Goal: Find specific page/section: Find specific page/section

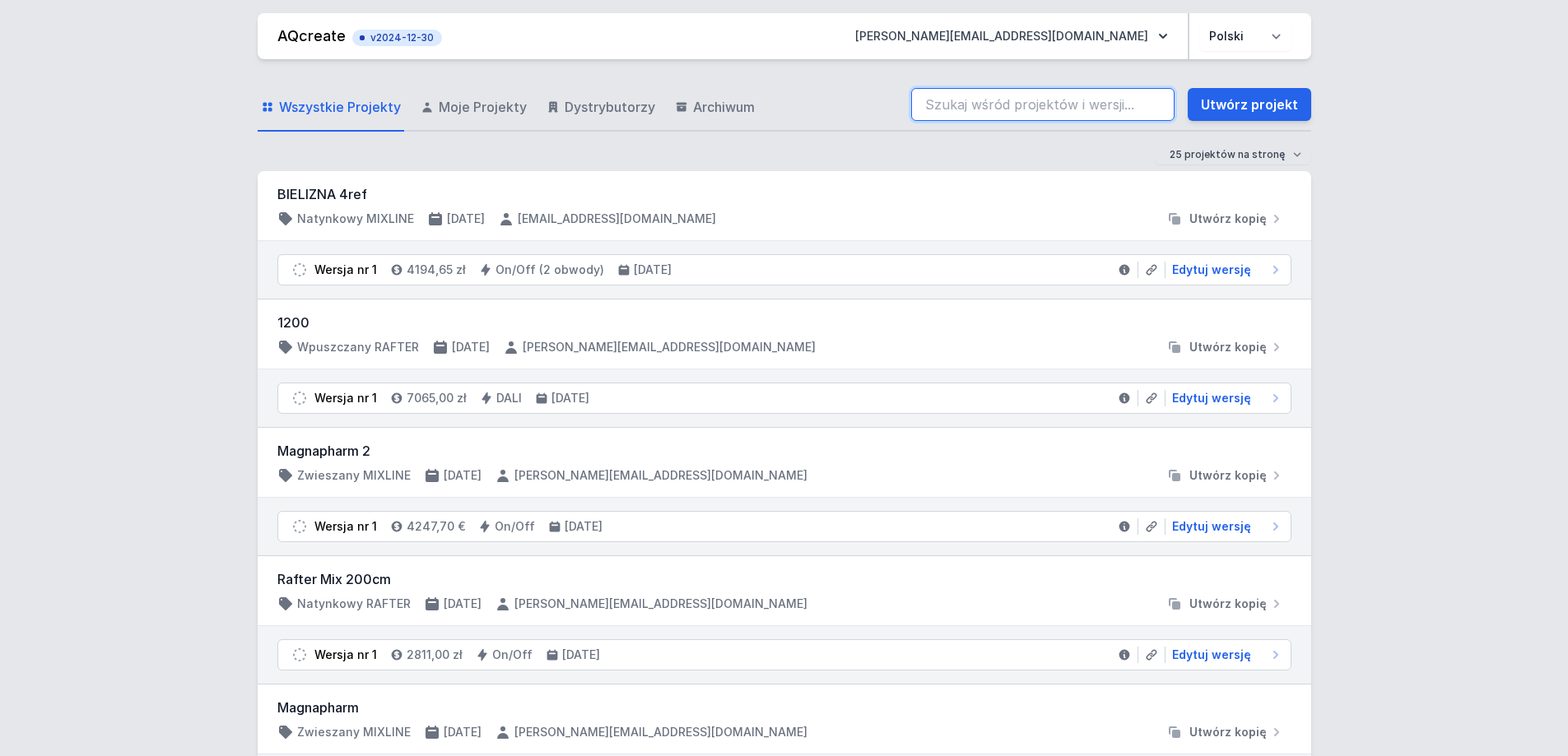
click at [1054, 111] on input "search" at bounding box center [1043, 105] width 263 height 33
paste input "70202-M930-25861-12"
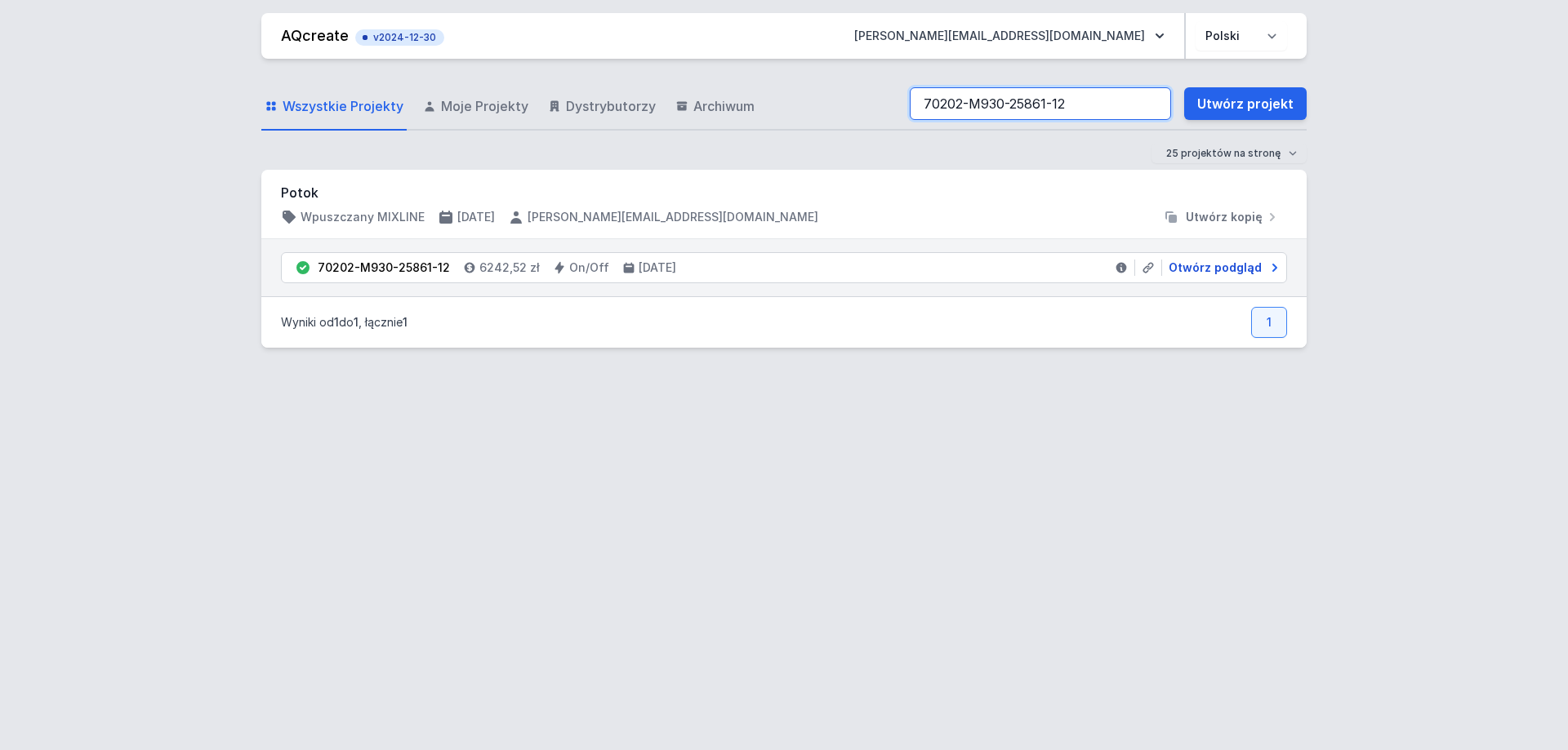
type input "70202-M930-25861-12"
click at [1215, 275] on span "Otwórz podgląd" at bounding box center [1215, 268] width 93 height 16
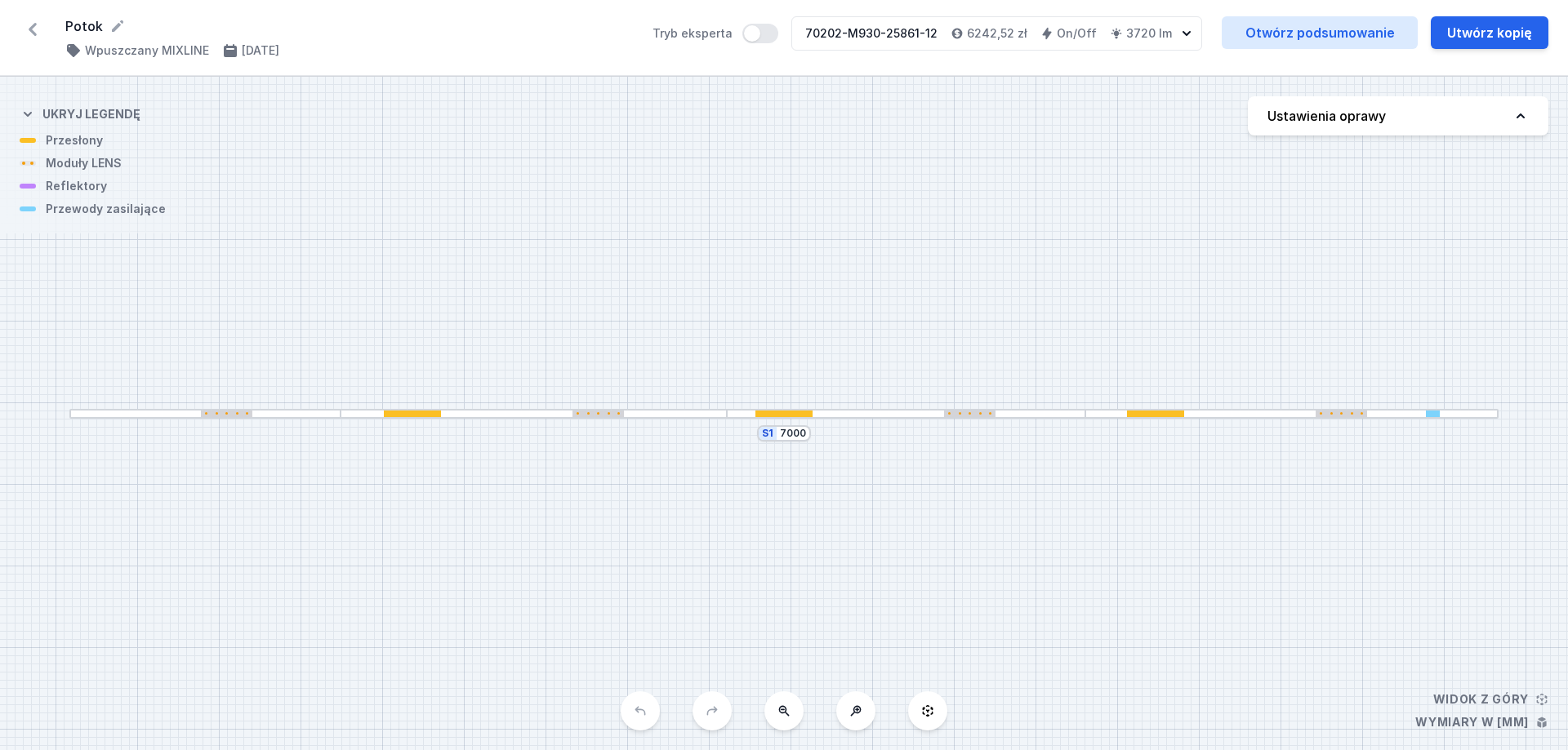
click at [611, 409] on div at bounding box center [534, 414] width 387 height 11
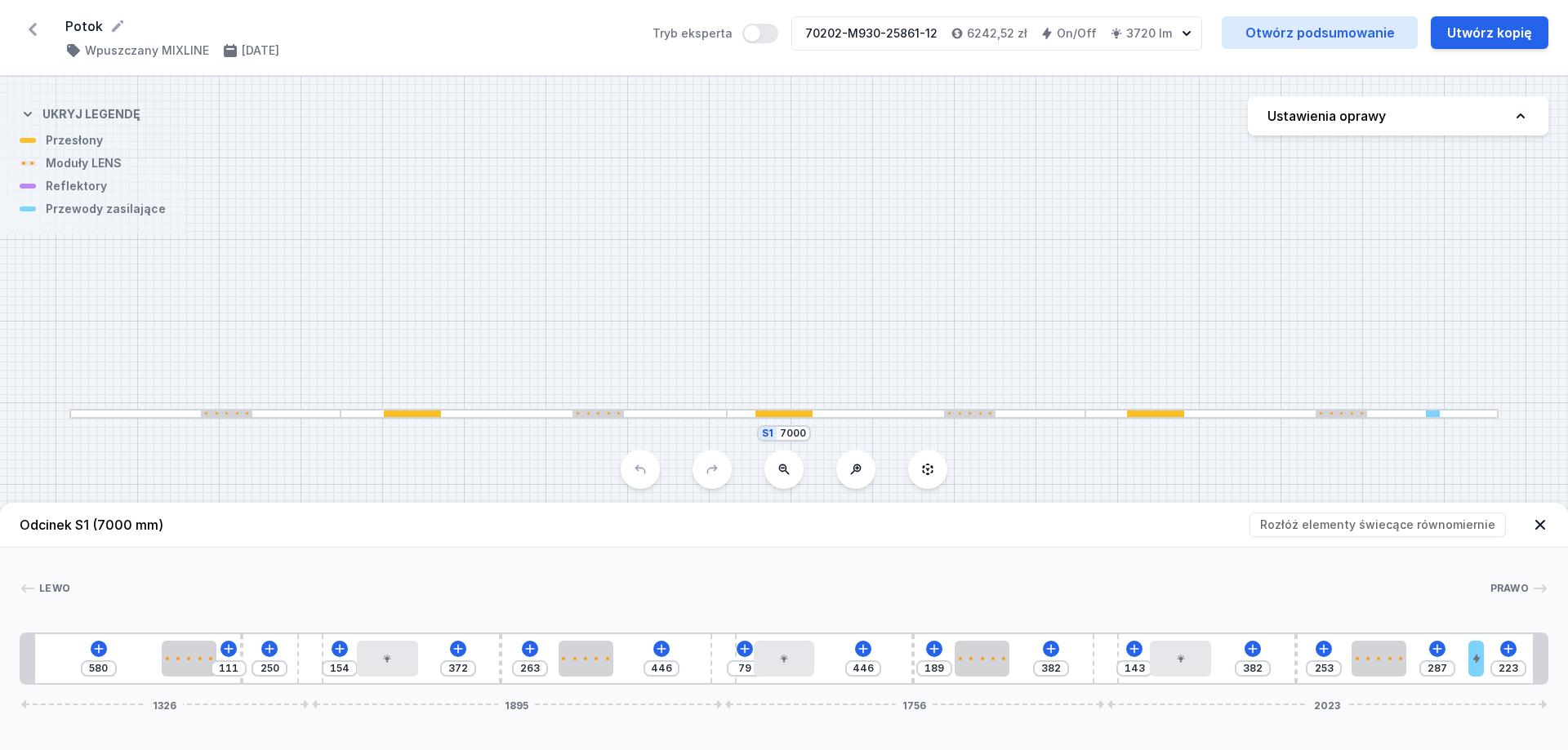
click at [783, 413] on div at bounding box center [783, 414] width 57 height 8
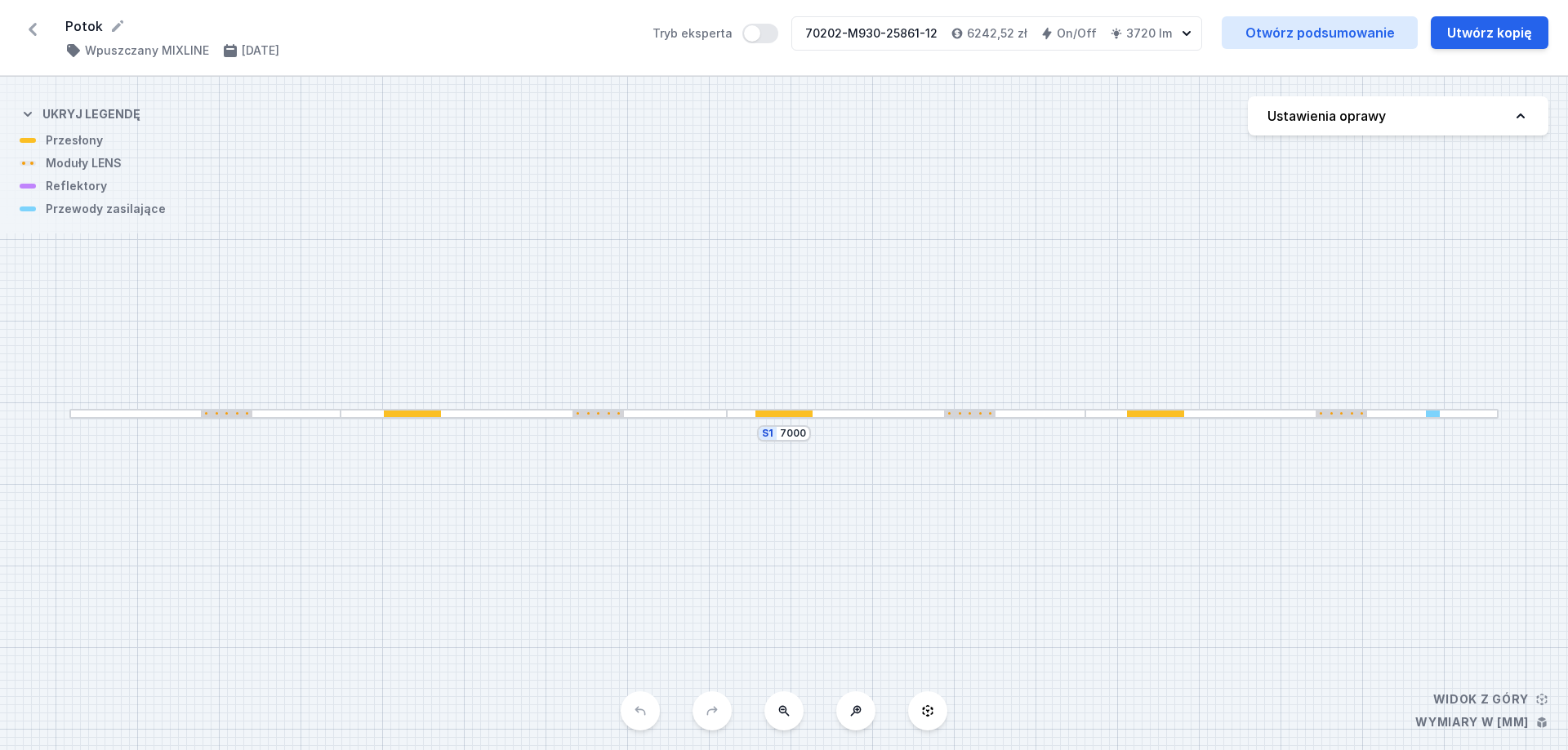
click at [783, 413] on div at bounding box center [783, 414] width 57 height 8
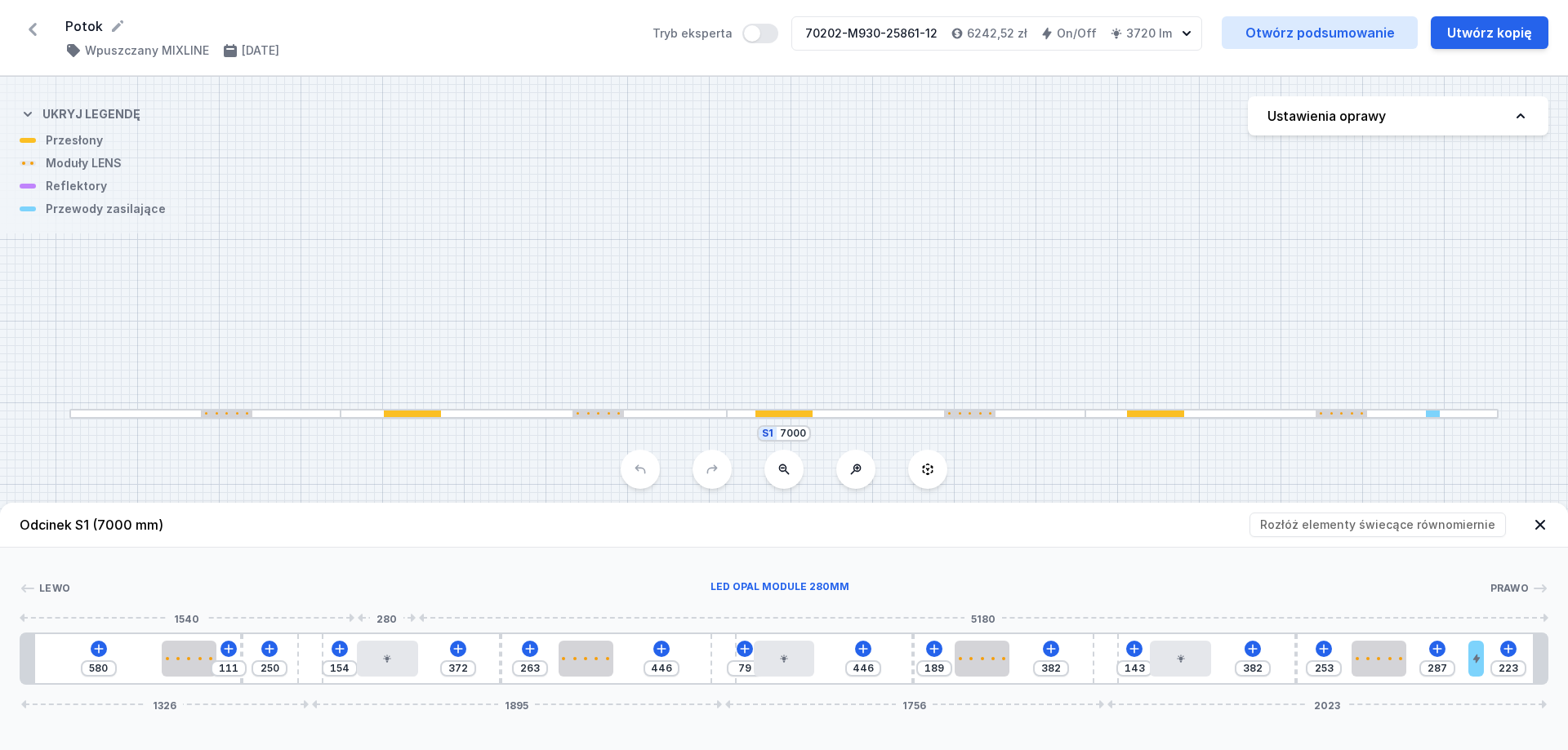
click at [380, 635] on div "580 111 250 154 372 263 446 79 446 189 382 143 382 253 287 223 1326 1895 1756 2…" at bounding box center [783, 659] width 1528 height 52
click at [435, 571] on div "[PERSON_NAME] 1 2 3 4 5 3 2 4 5 3 2 4 5 3 2 6 1 580 111 250 154 372 263 446 79 …" at bounding box center [784, 616] width 1568 height 137
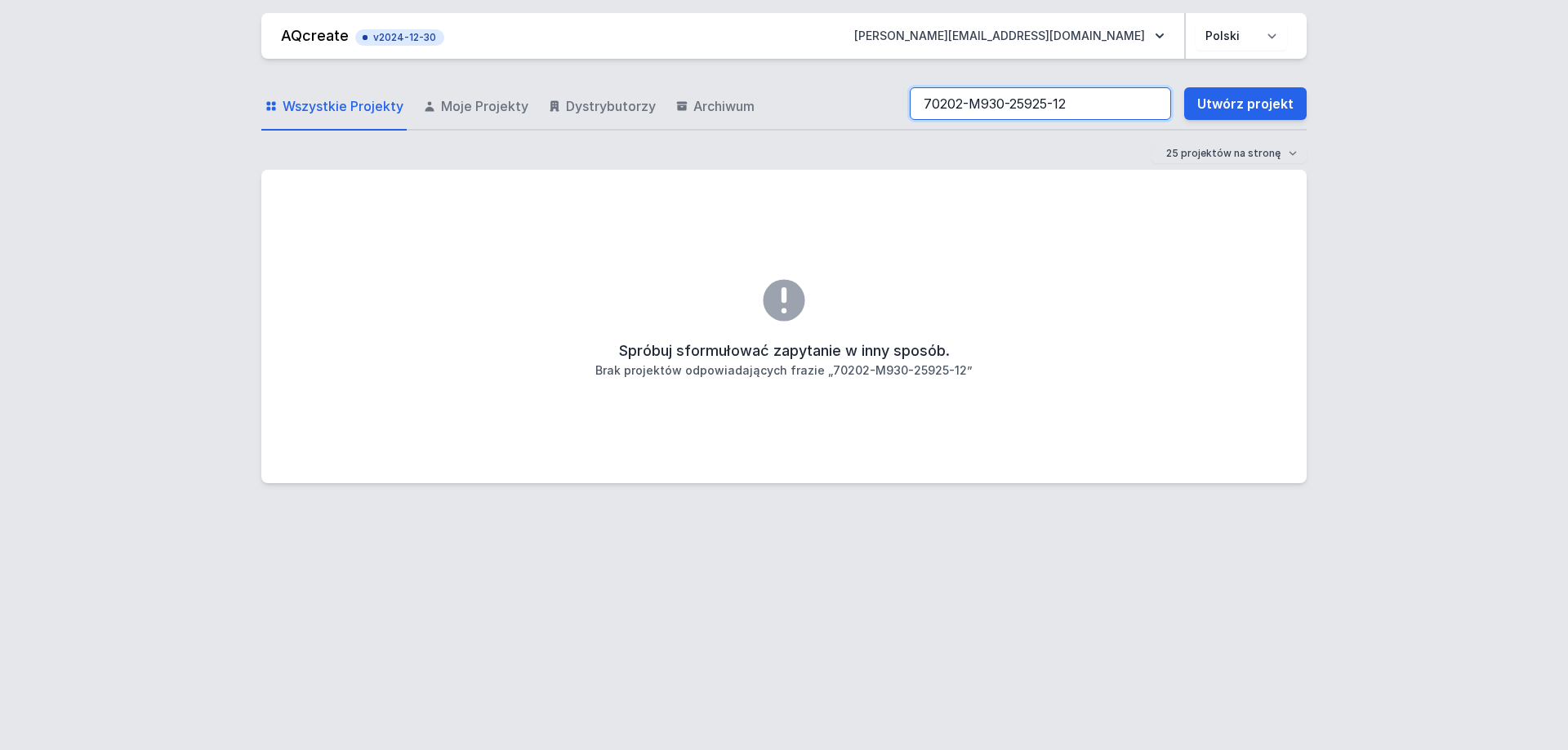
click at [825, 107] on div "Wszystkie Projekty Moje Projekty Dystrybutorzy Archiwum 70202-M930-25925-12 Utw…" at bounding box center [783, 105] width 1045 height 52
type input "potok"
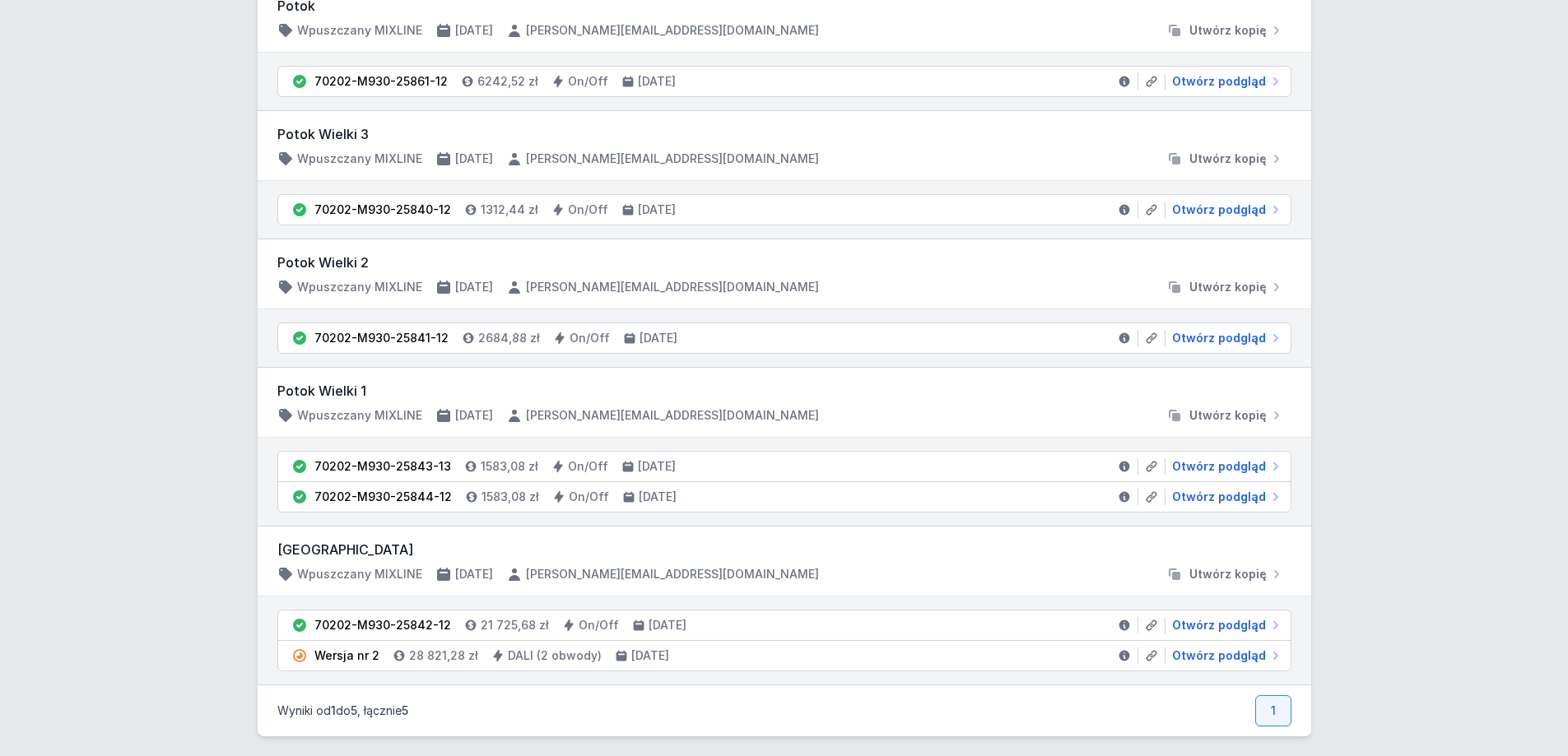
scroll to position [201, 0]
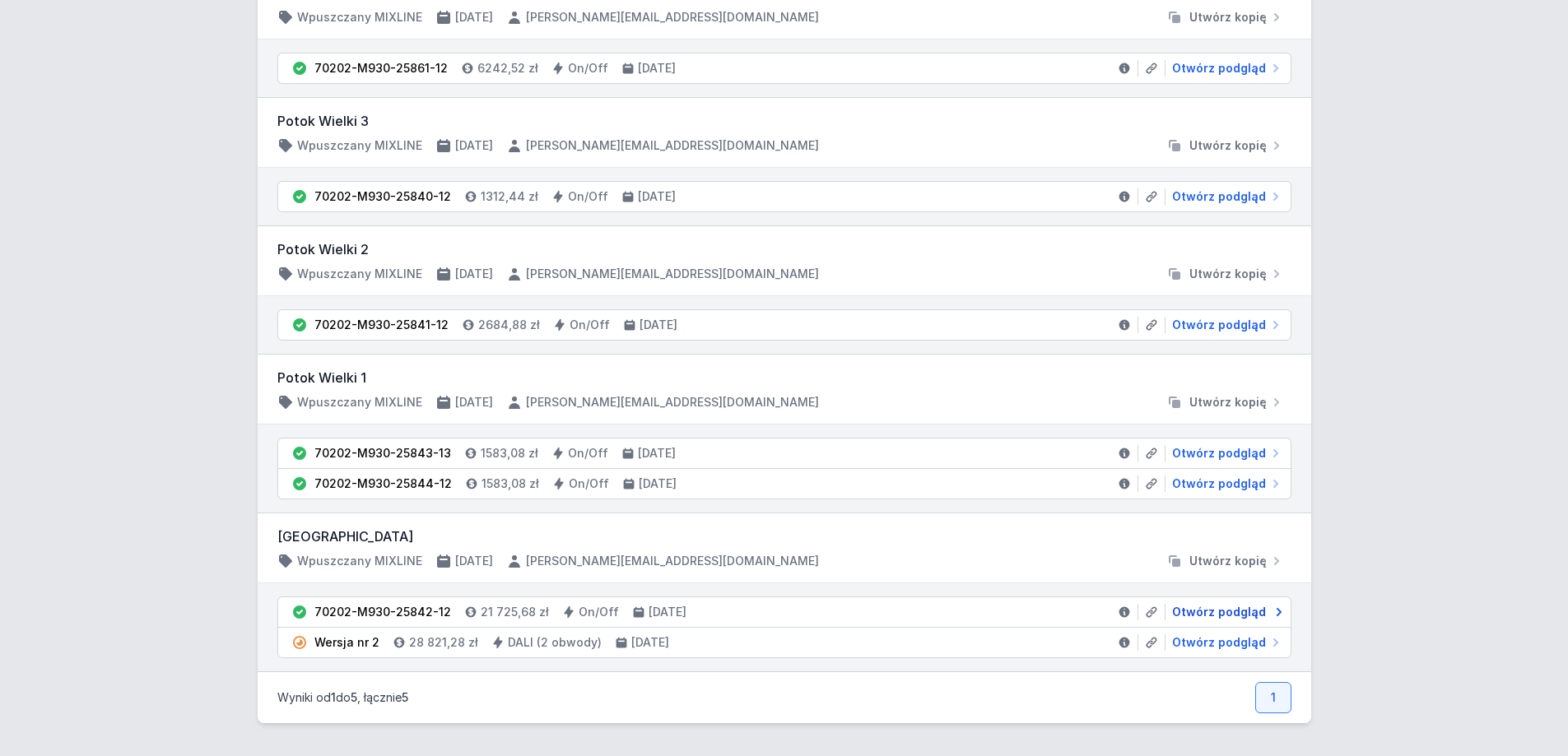
click at [1227, 604] on span "Otwórz podgląd" at bounding box center [1219, 612] width 94 height 17
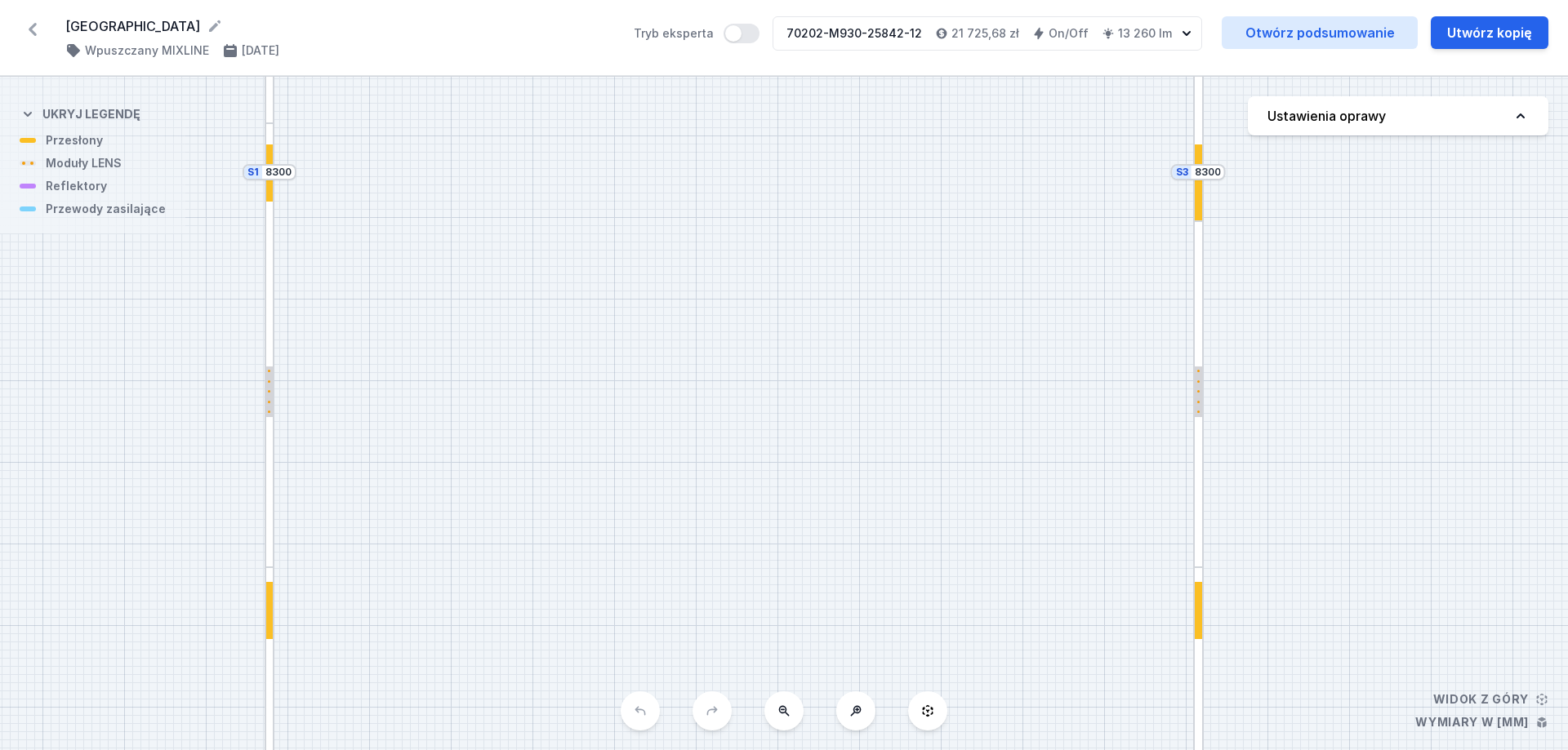
drag, startPoint x: 912, startPoint y: 430, endPoint x: 845, endPoint y: 78, distance: 358.3
click at [854, 105] on div "S4 4600 S3 8300 S2 4600 S1 8300" at bounding box center [784, 413] width 1568 height 673
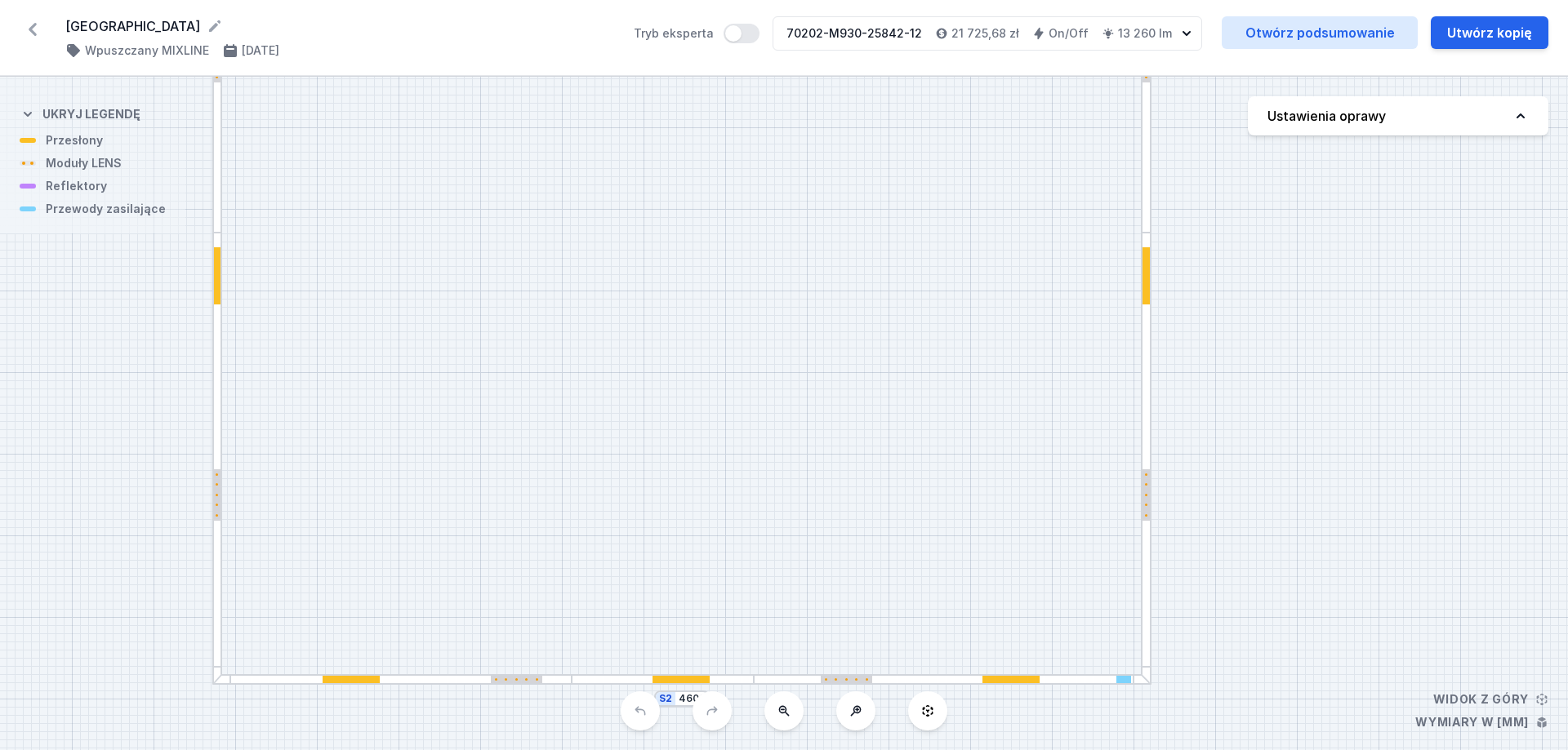
drag, startPoint x: 854, startPoint y: 440, endPoint x: 804, endPoint y: 205, distance: 240.3
click at [814, 224] on div "S4 4600 S3 8300 S2 4600 S1 8300" at bounding box center [784, 413] width 1568 height 673
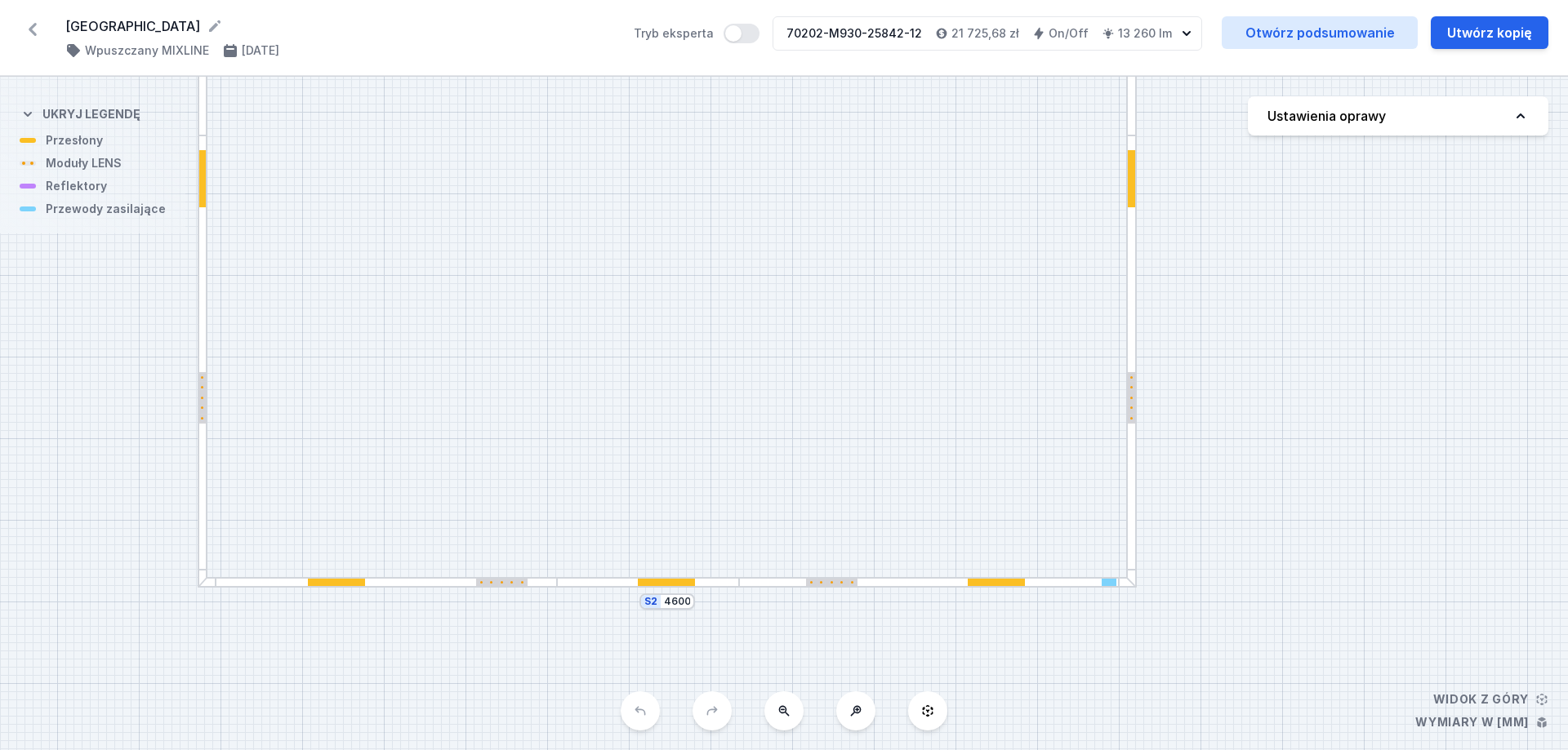
drag, startPoint x: 776, startPoint y: 358, endPoint x: 775, endPoint y: 299, distance: 59.0
click at [775, 299] on div "S4 4600 S3 8300 S2 4600 S1 8300" at bounding box center [784, 413] width 1568 height 673
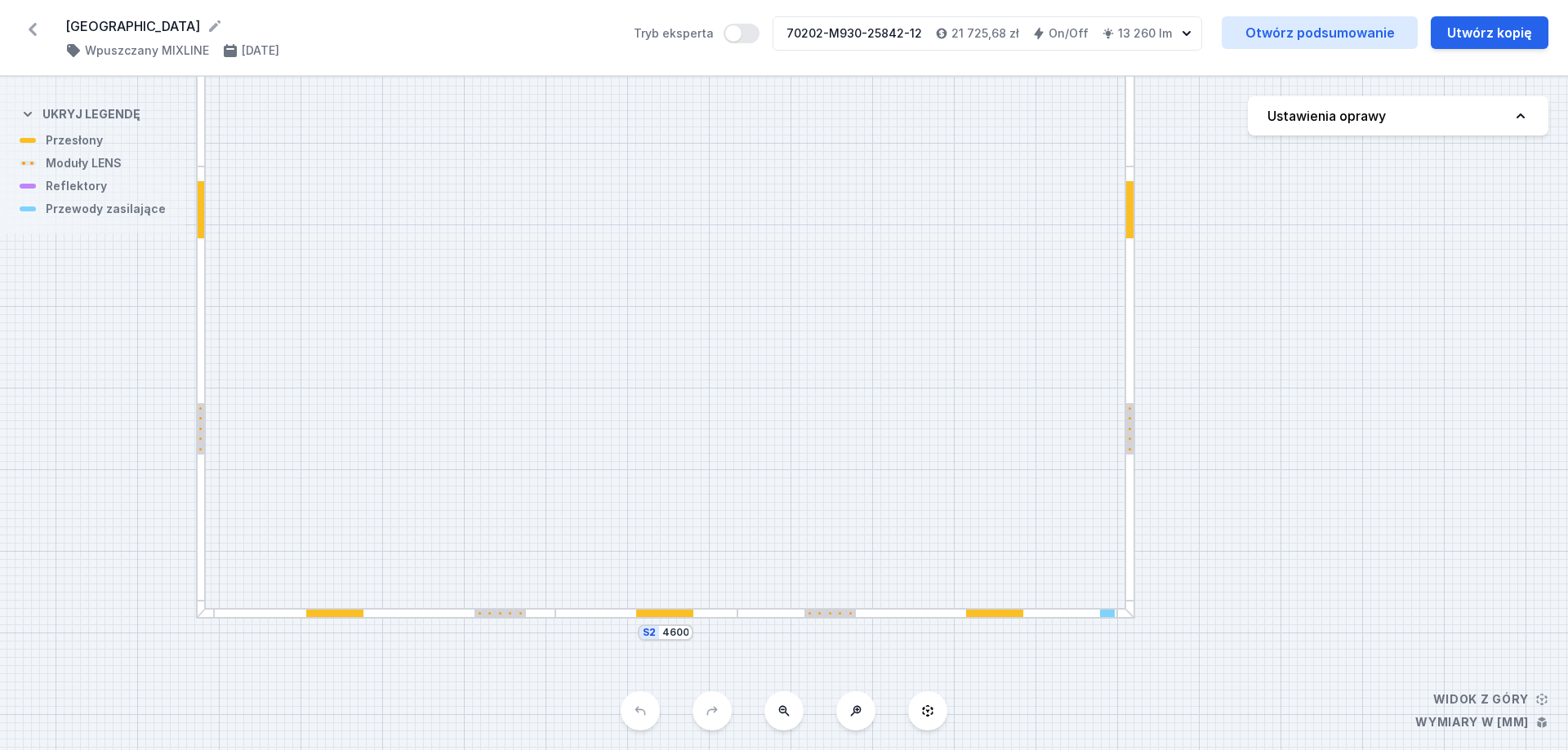
drag, startPoint x: 786, startPoint y: 258, endPoint x: 787, endPoint y: 408, distance: 150.0
click at [788, 411] on div "S4 4600 S3 8300 S2 4600 S1 8300" at bounding box center [784, 413] width 1568 height 673
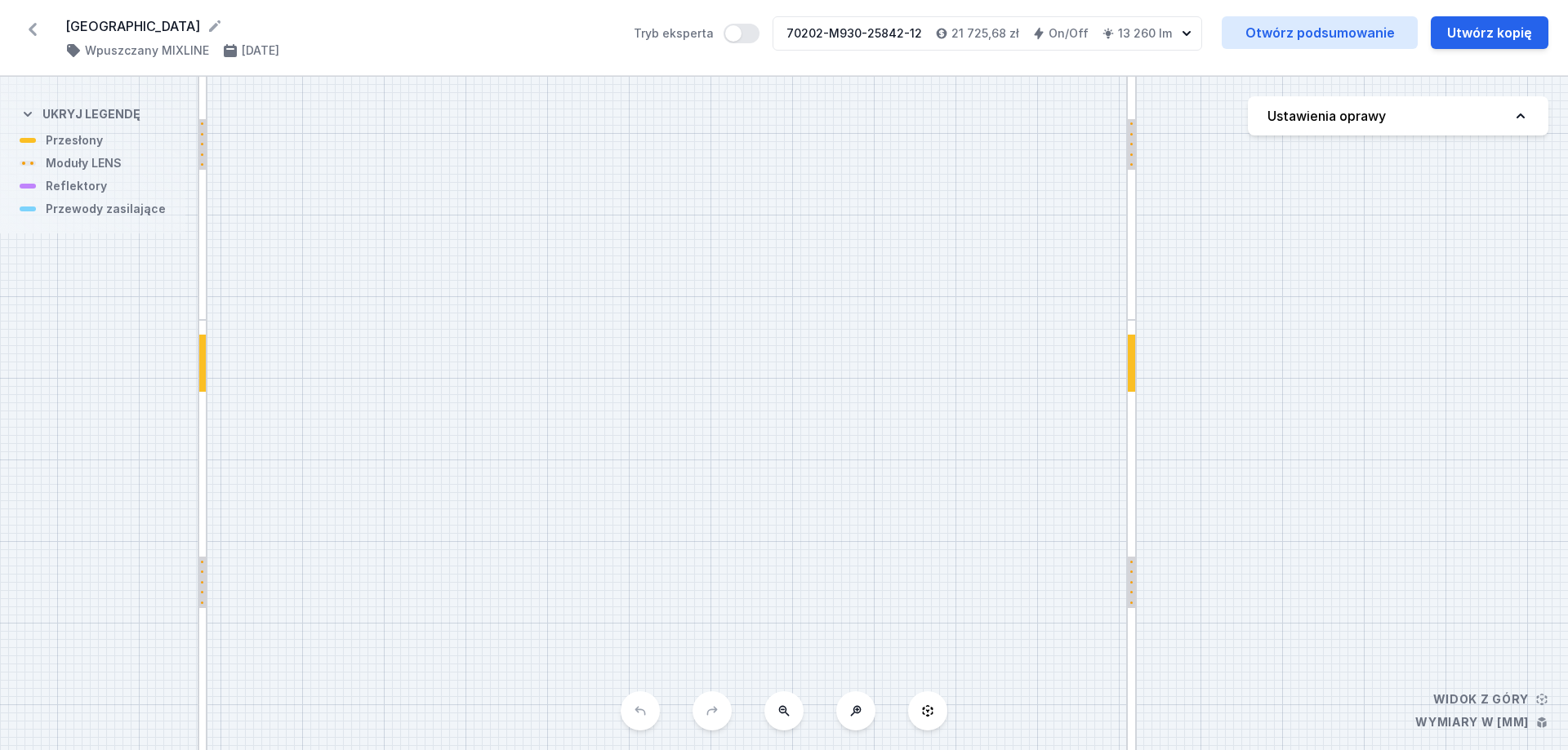
drag, startPoint x: 793, startPoint y: 244, endPoint x: 798, endPoint y: 440, distance: 196.1
click at [796, 425] on div "S4 4600 S3 8300 S2 4600 S1 8300" at bounding box center [784, 413] width 1568 height 673
drag, startPoint x: 817, startPoint y: 318, endPoint x: 781, endPoint y: 478, distance: 164.0
click at [784, 461] on div "S4 4600 S3 8300 S2 4600 S1 8300" at bounding box center [784, 413] width 1568 height 673
drag, startPoint x: 800, startPoint y: 379, endPoint x: 799, endPoint y: 498, distance: 119.0
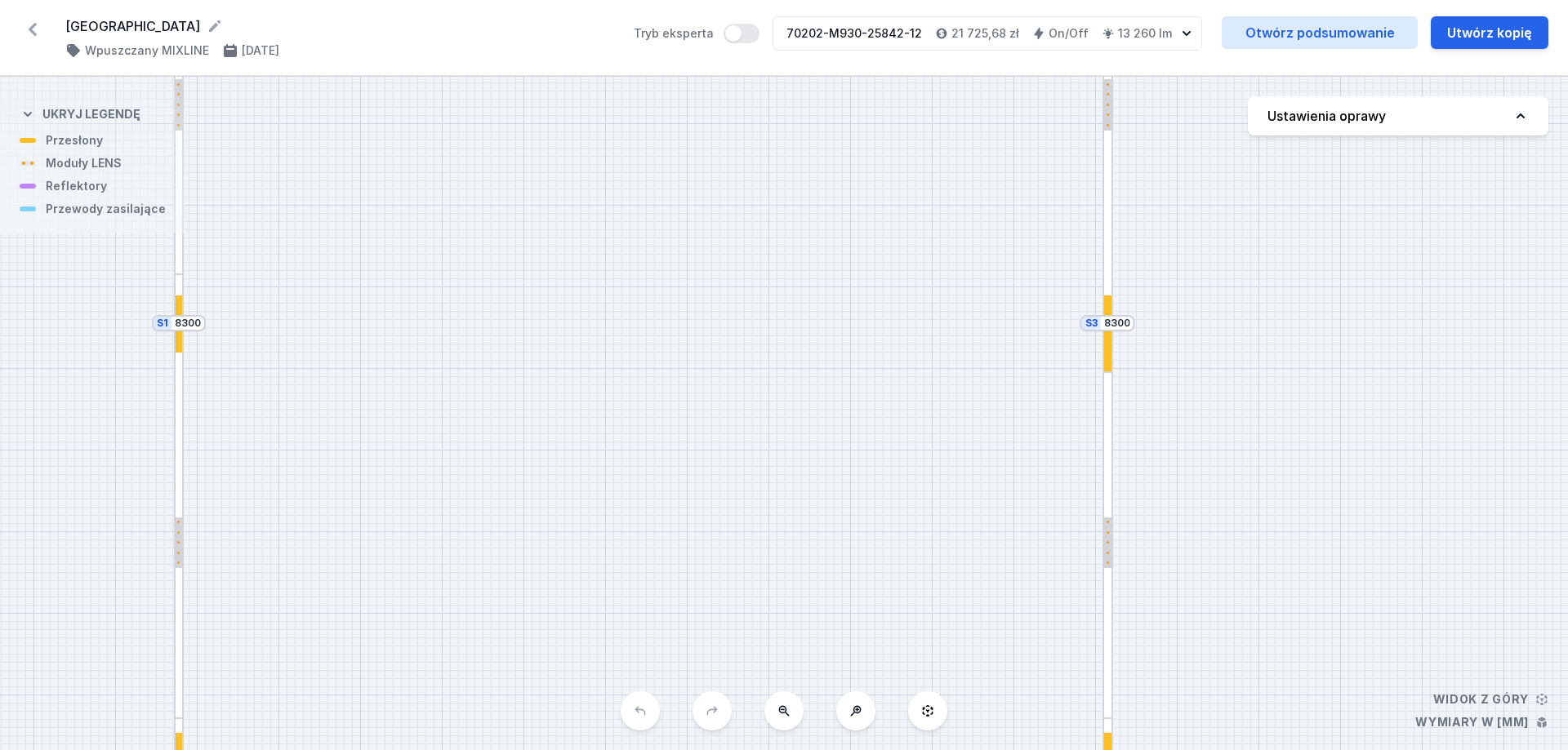
click at [800, 498] on div "S4 4600 S3 8300 S2 4600 S1 8300" at bounding box center [784, 413] width 1568 height 673
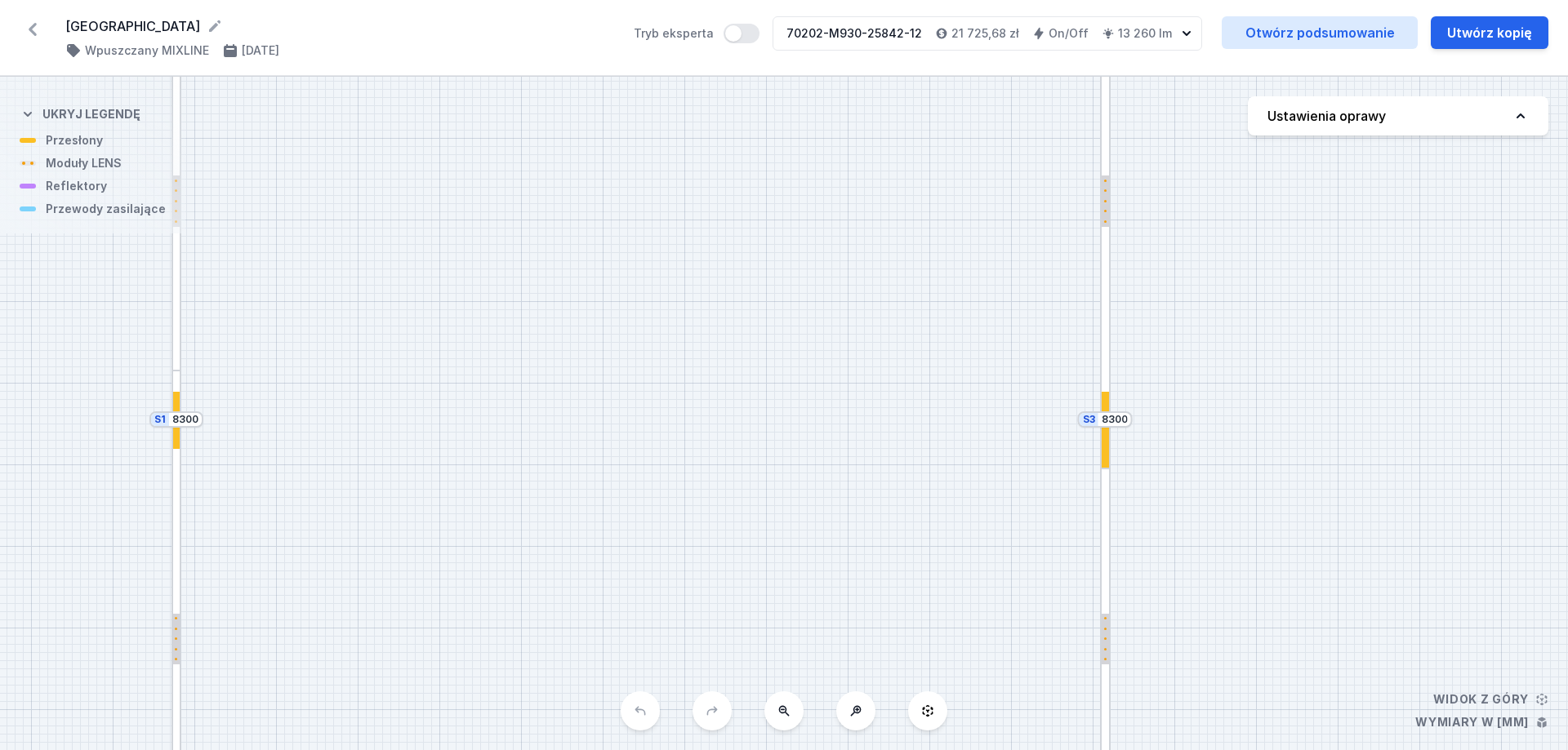
drag, startPoint x: 798, startPoint y: 327, endPoint x: 769, endPoint y: 435, distance: 111.8
click at [776, 427] on div "S4 4600 S3 8300 S2 4600 S1 8300" at bounding box center [784, 413] width 1568 height 673
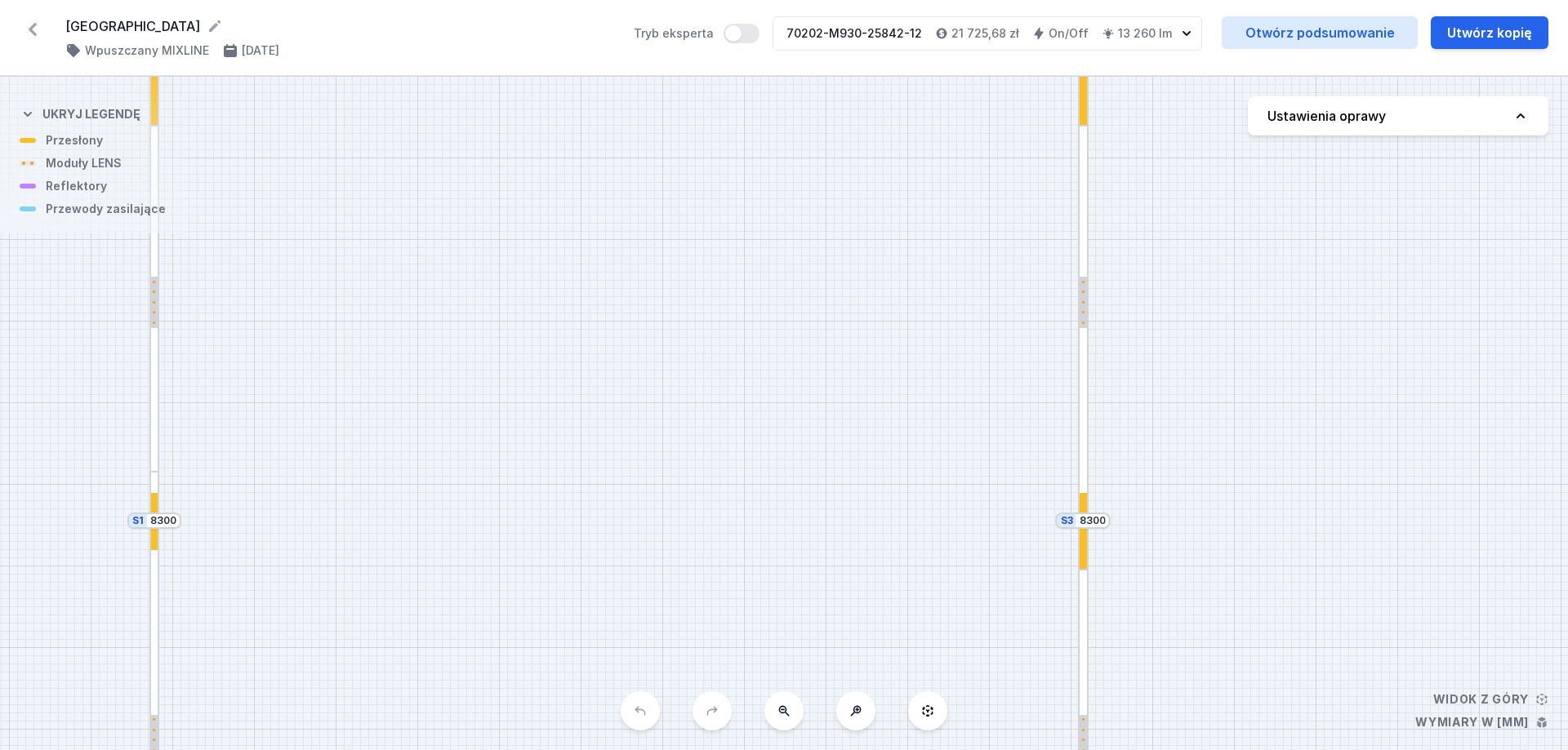
drag, startPoint x: 796, startPoint y: 302, endPoint x: 889, endPoint y: 561, distance: 275.2
click at [882, 551] on div "S4 4600 S3 8300 S2 4600 S1 8300" at bounding box center [784, 413] width 1568 height 673
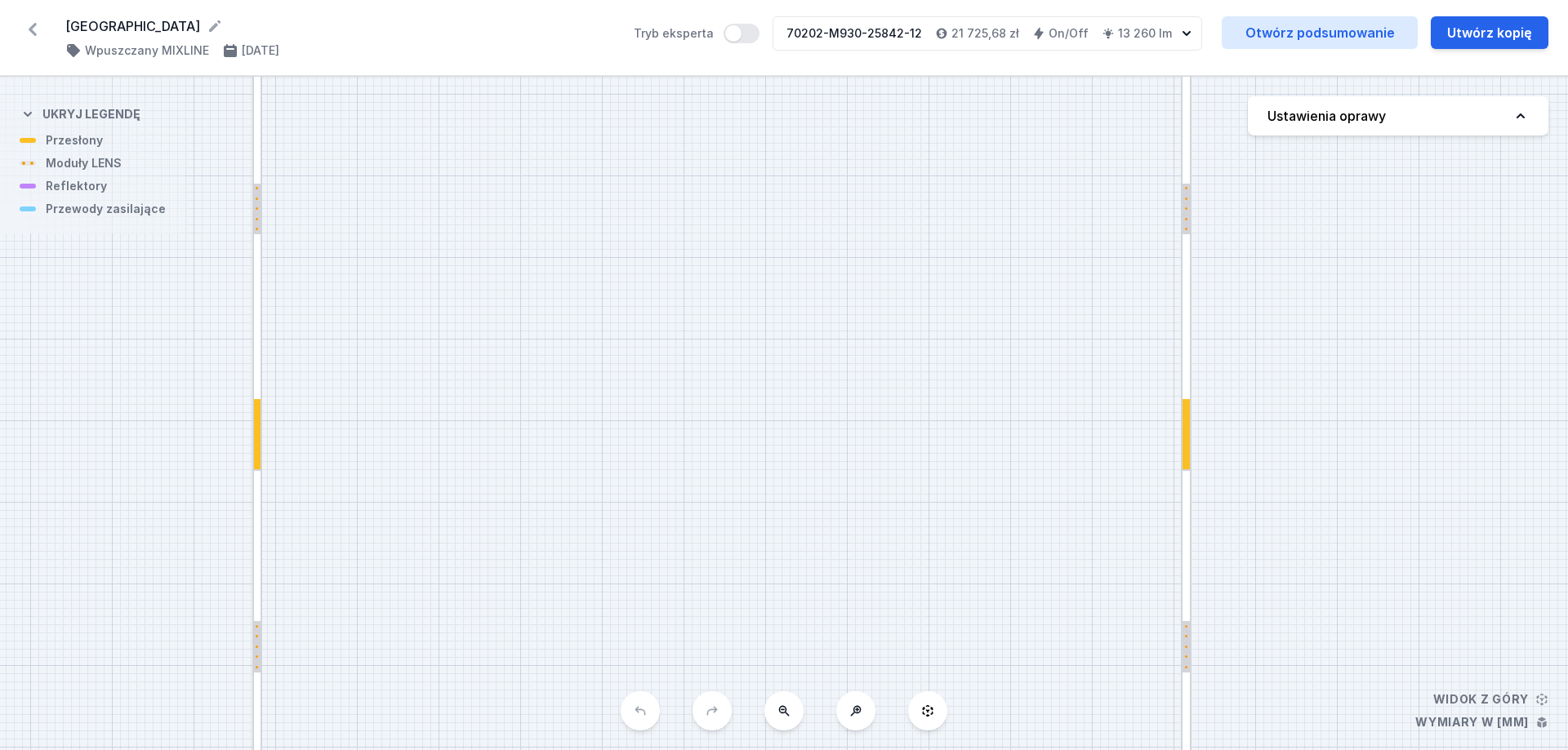
drag, startPoint x: 817, startPoint y: 331, endPoint x: 811, endPoint y: 505, distance: 174.1
click at [819, 504] on div "S4 4600 S3 8300 S2 4600 S1 8300" at bounding box center [784, 413] width 1568 height 673
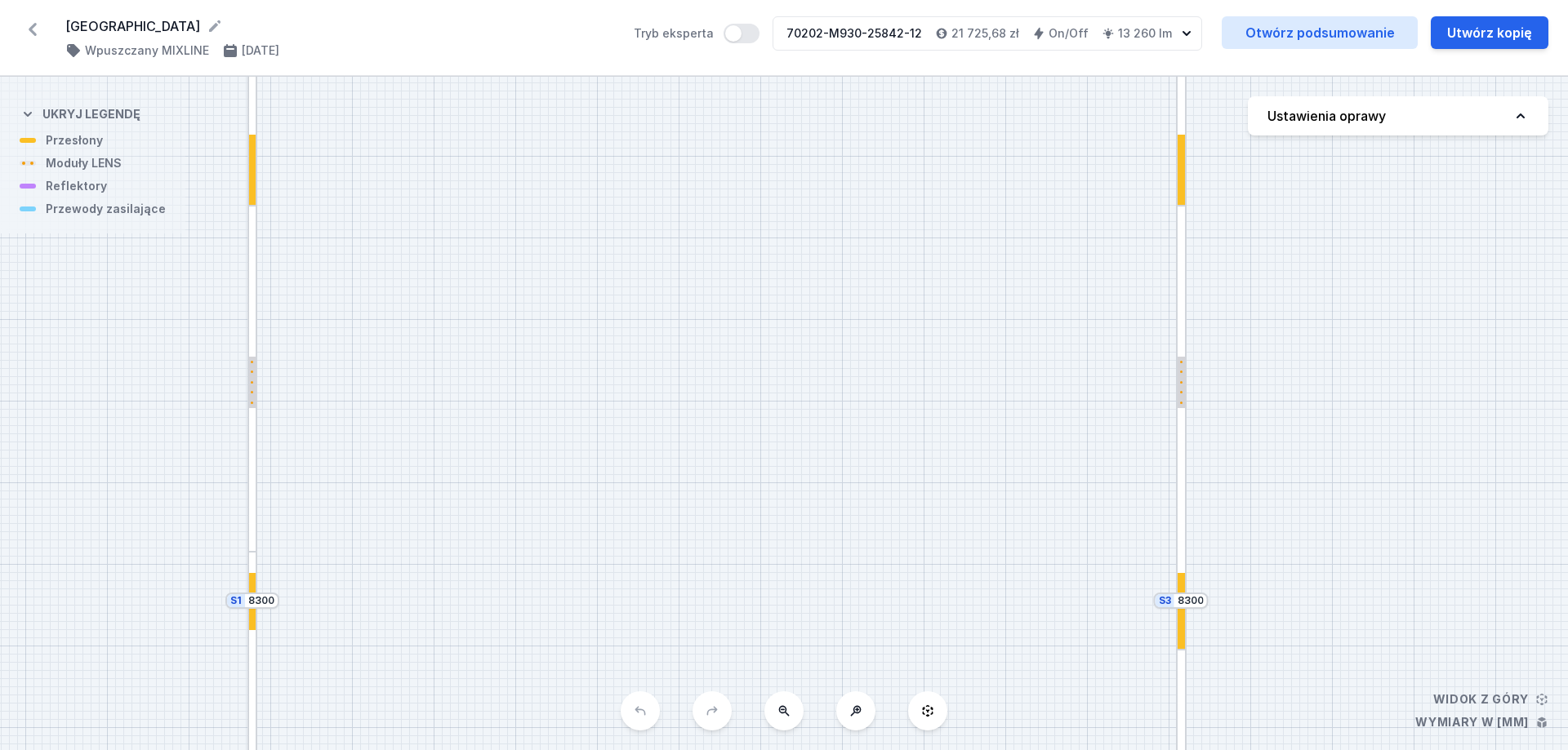
drag, startPoint x: 936, startPoint y: 234, endPoint x: 904, endPoint y: 136, distance: 103.1
click at [911, 147] on div "S4 4600 S3 8300 S2 4600 S1 8300" at bounding box center [784, 413] width 1568 height 673
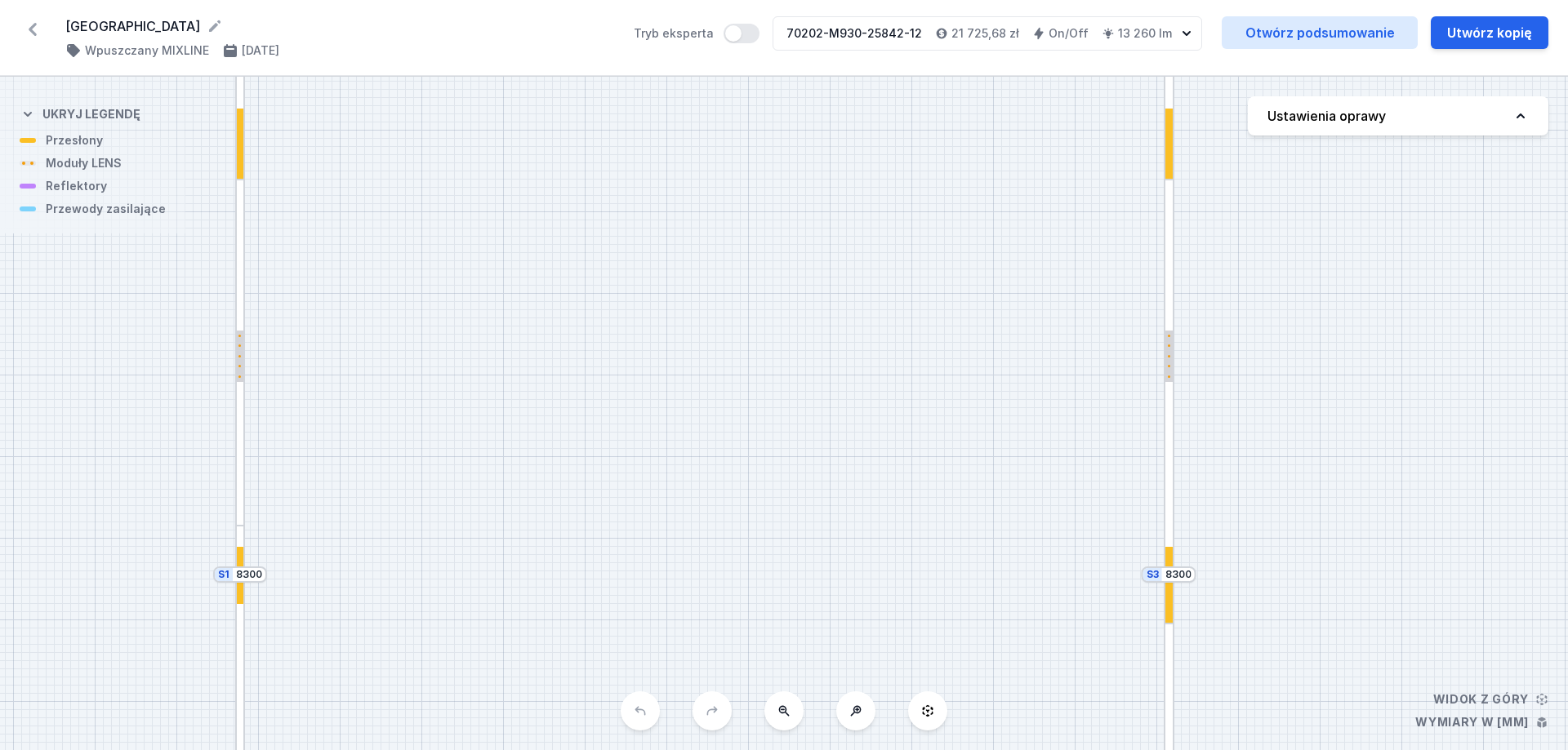
drag, startPoint x: 811, startPoint y: 305, endPoint x: 793, endPoint y: 448, distance: 144.1
click at [795, 445] on div "S4 4600 S3 8300 S2 4600 S1 8300" at bounding box center [784, 413] width 1568 height 673
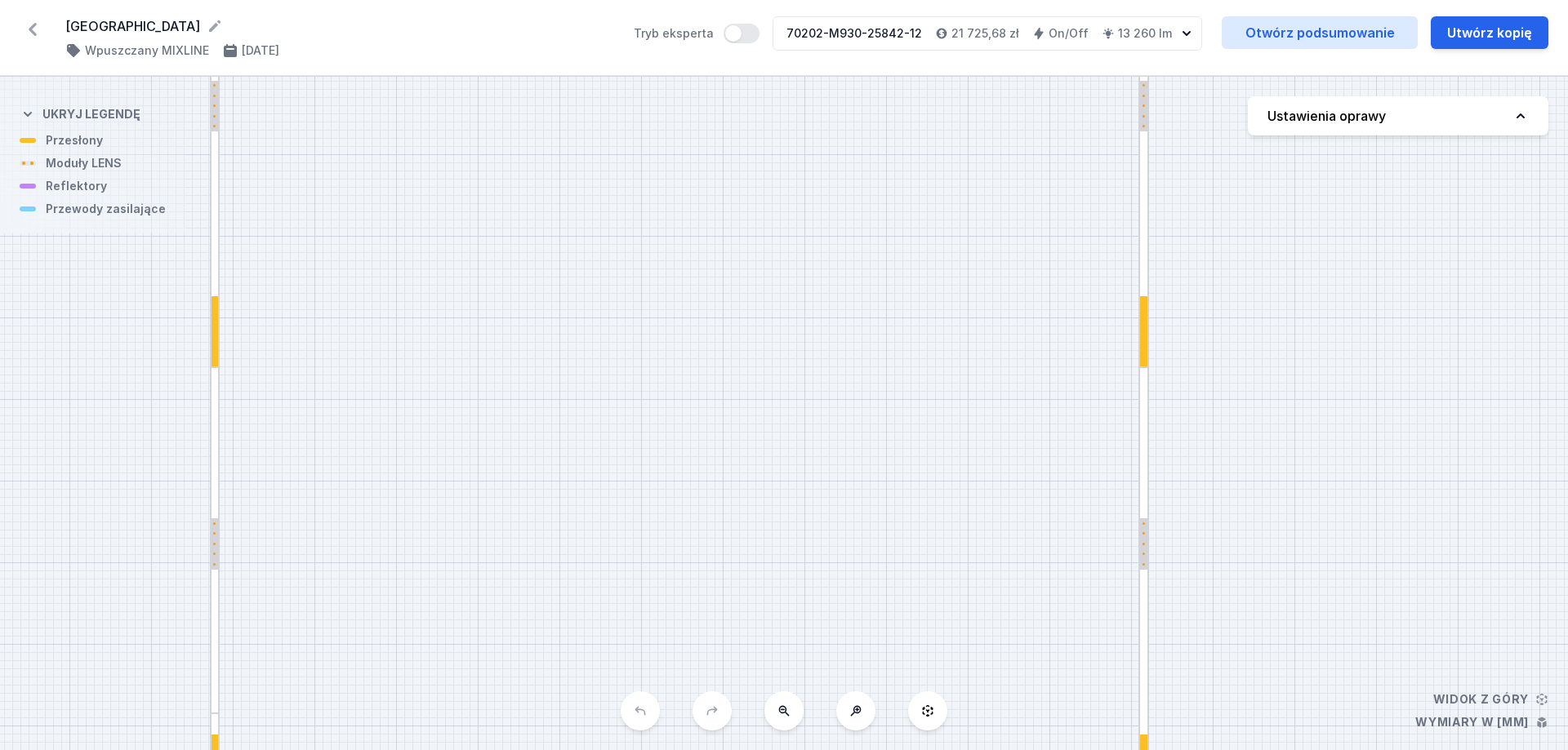
click at [1148, 327] on div at bounding box center [1143, 142] width 11 height 452
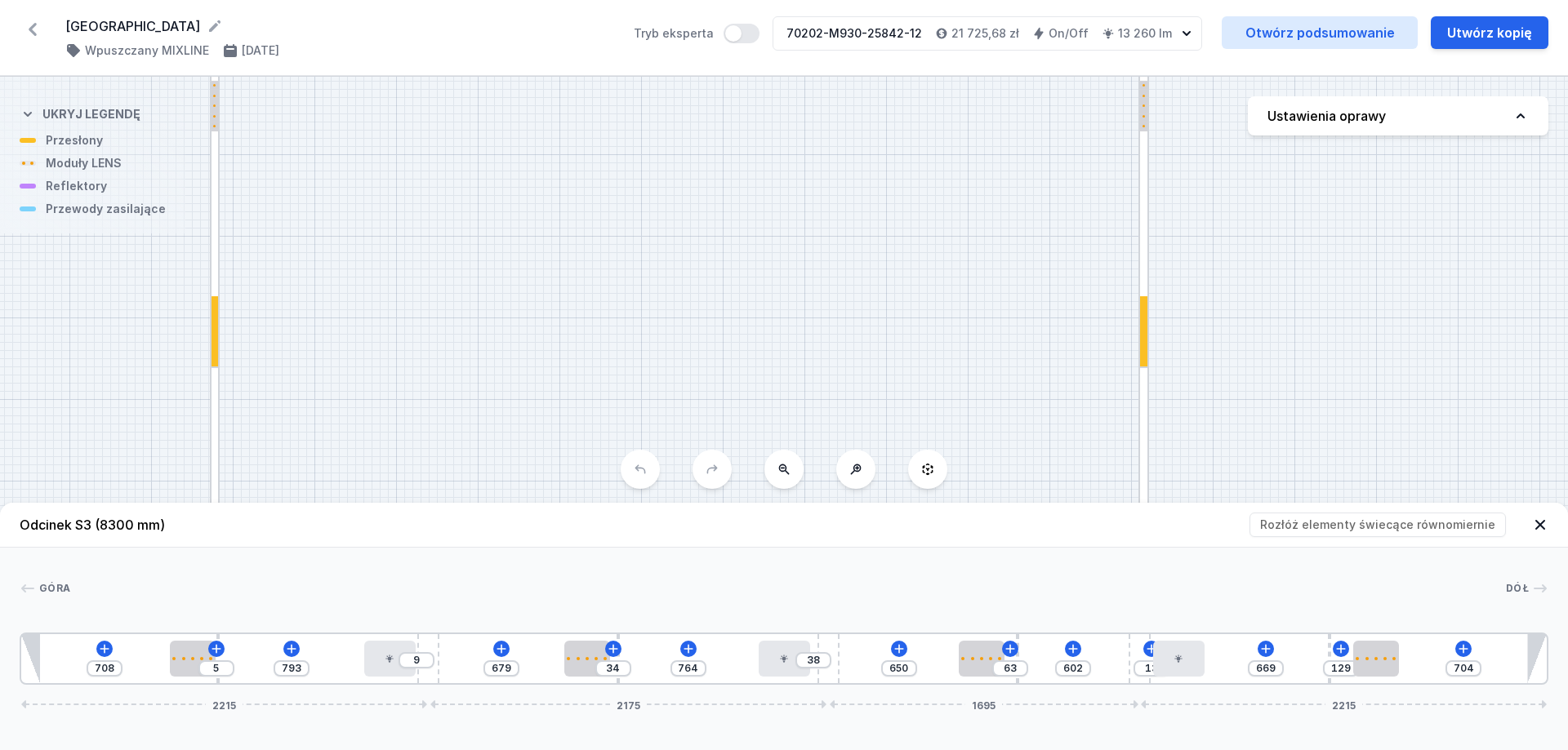
drag, startPoint x: 870, startPoint y: 358, endPoint x: 760, endPoint y: 92, distance: 287.8
click at [760, 90] on div "S4 4600 S3 8300 S2 4600 S1 8300" at bounding box center [784, 413] width 1568 height 673
click at [1543, 521] on icon at bounding box center [1540, 525] width 16 height 16
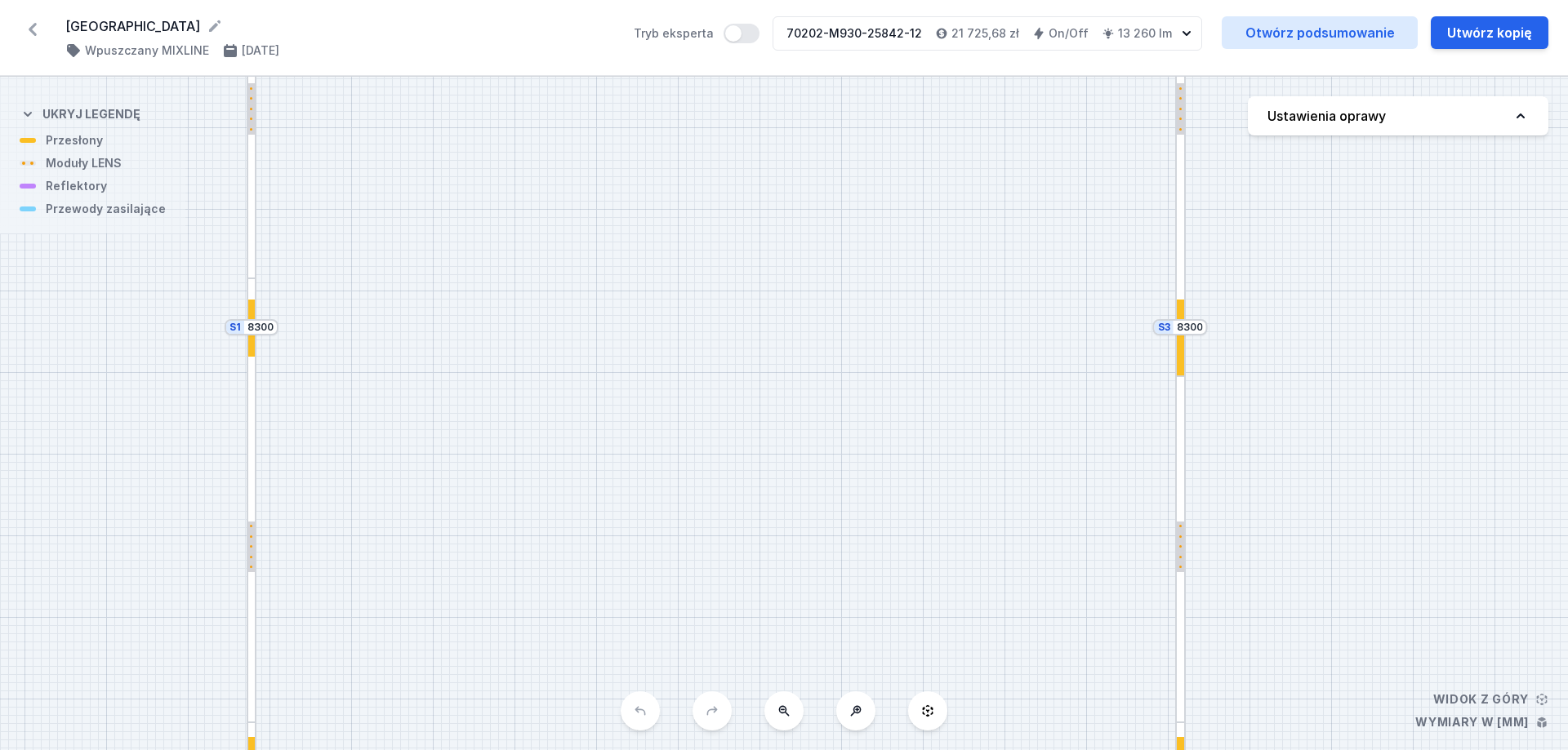
drag, startPoint x: 744, startPoint y: 415, endPoint x: 817, endPoint y: 364, distance: 89.1
click at [817, 364] on div "S4 4600 S3 8300 S2 4600 S1 8300" at bounding box center [784, 413] width 1568 height 673
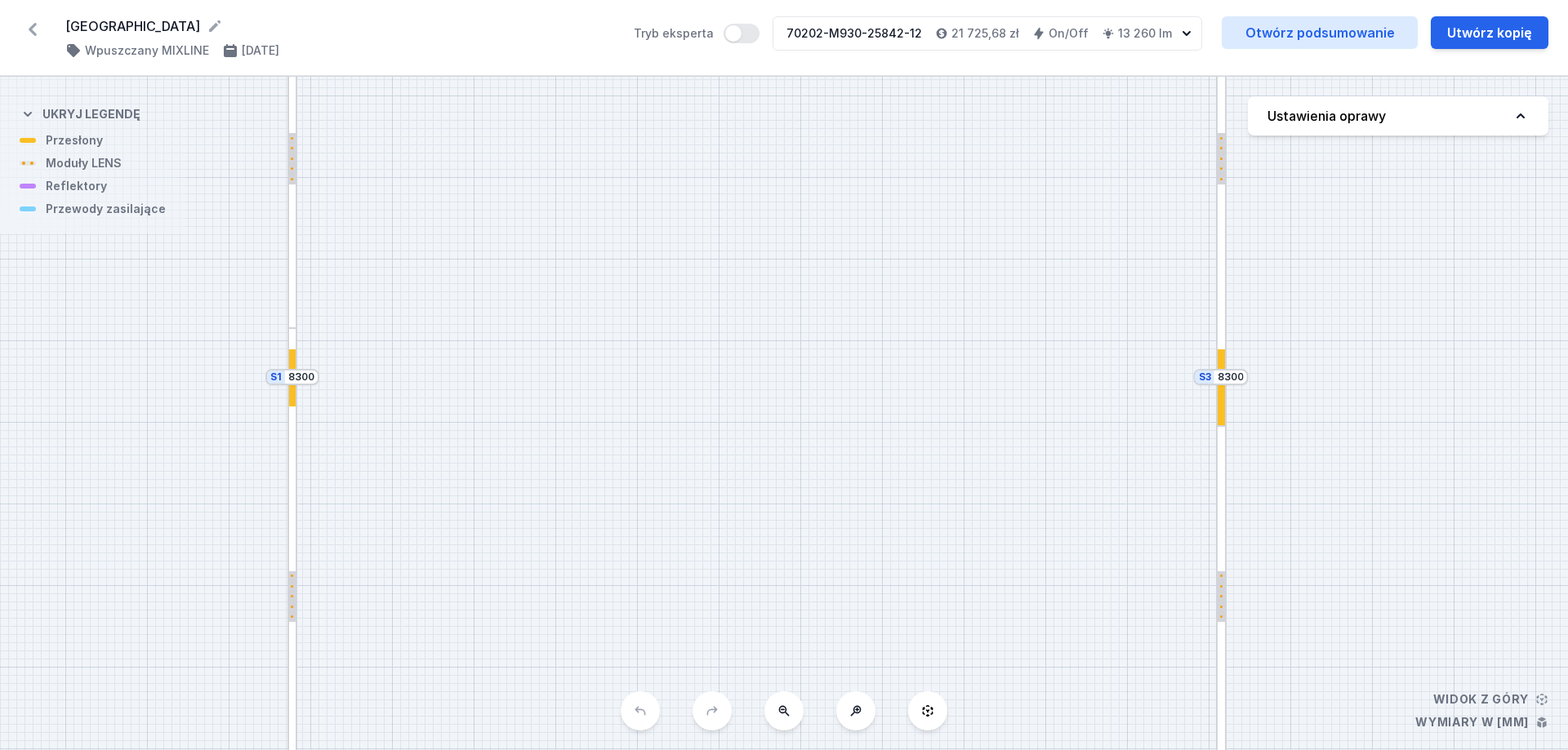
drag, startPoint x: 899, startPoint y: 294, endPoint x: 996, endPoint y: 637, distance: 356.5
click at [999, 654] on div "S4 4600 S3 8300 S2 4600 S1 8300" at bounding box center [784, 413] width 1568 height 673
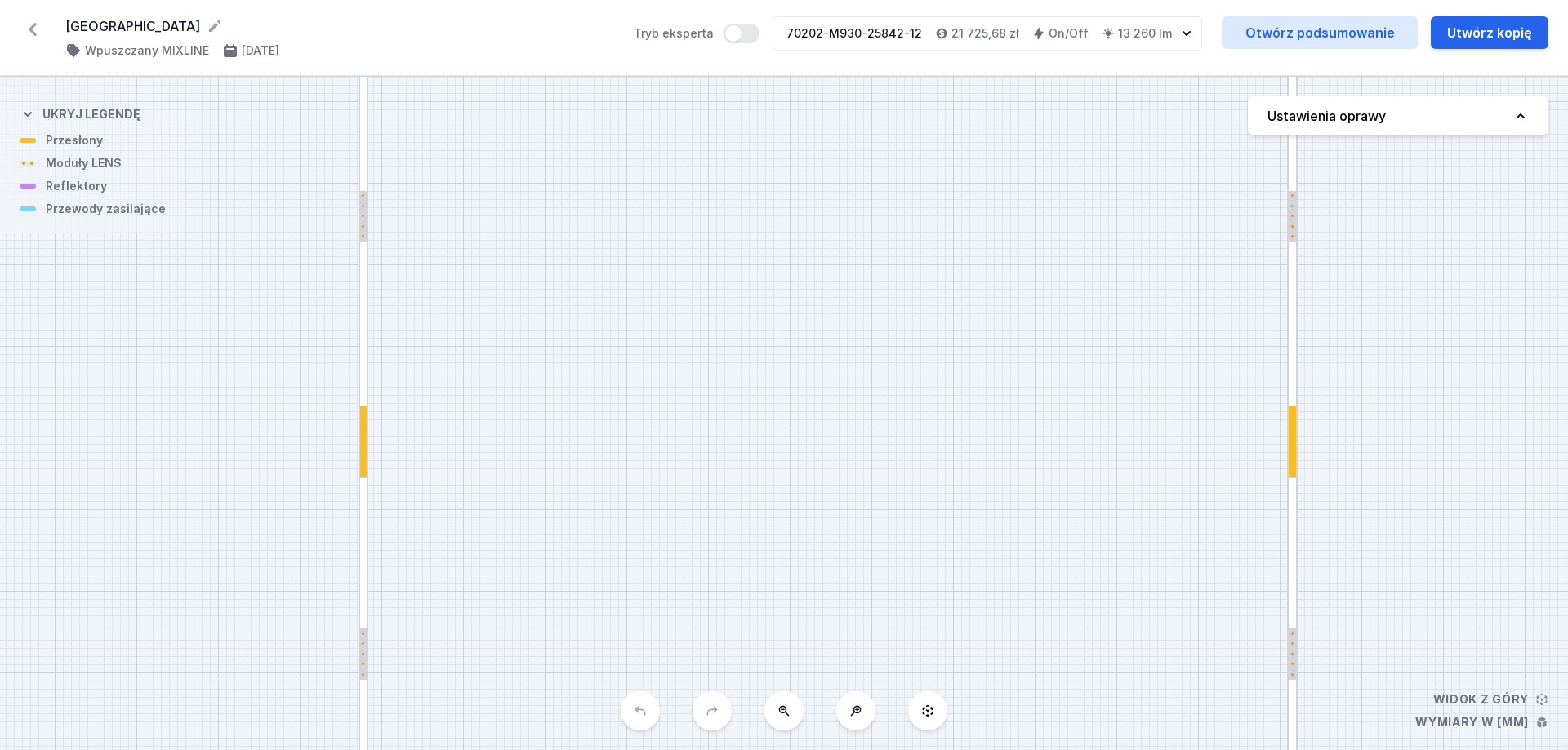
drag, startPoint x: 954, startPoint y: 440, endPoint x: 878, endPoint y: 595, distance: 172.6
click at [899, 601] on div "S4 4600 S3 8300 S2 4600 S1 8300" at bounding box center [784, 413] width 1568 height 673
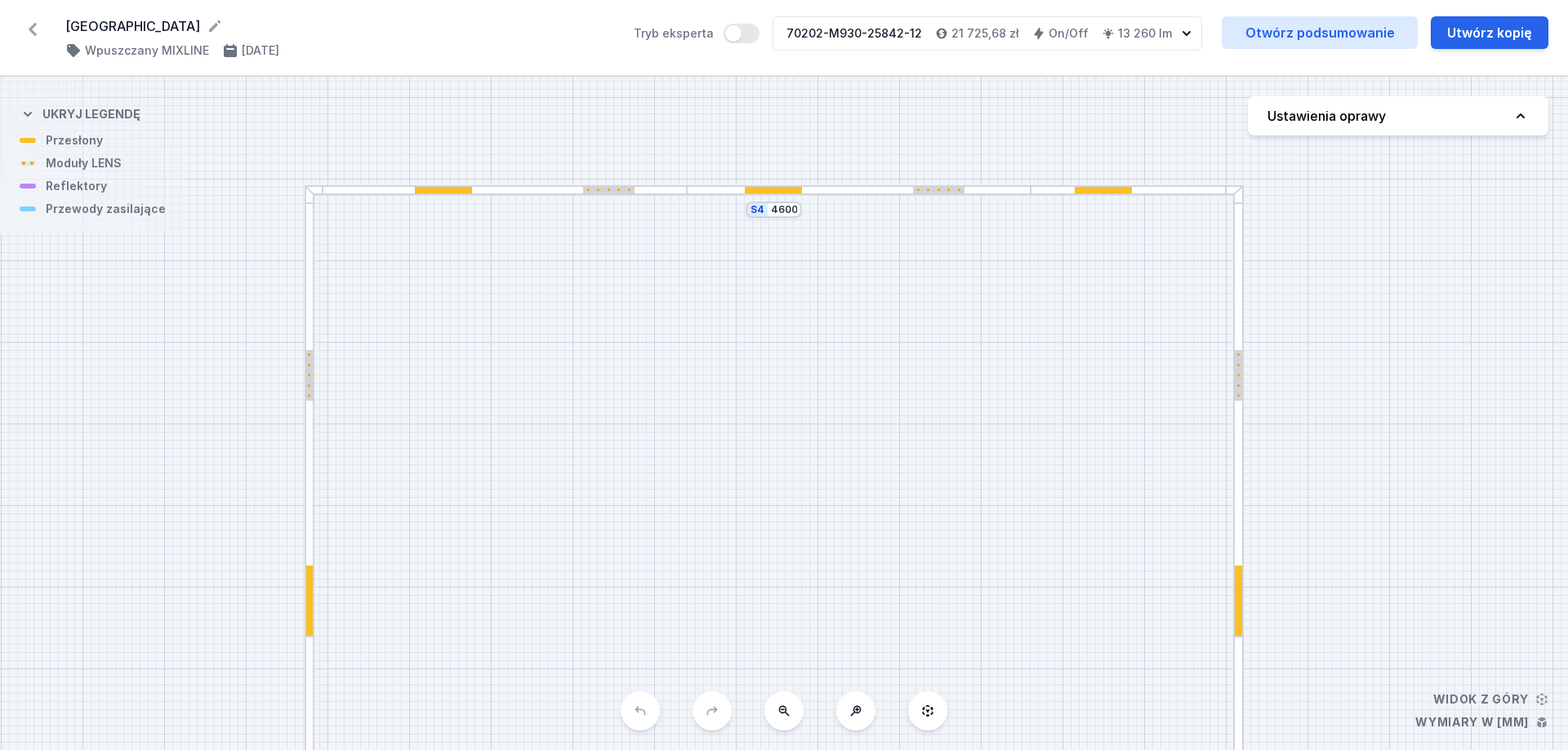
click at [1323, 121] on h4 "Ustawienia oprawy" at bounding box center [1326, 115] width 118 height 19
select select "3000"
select select "2"
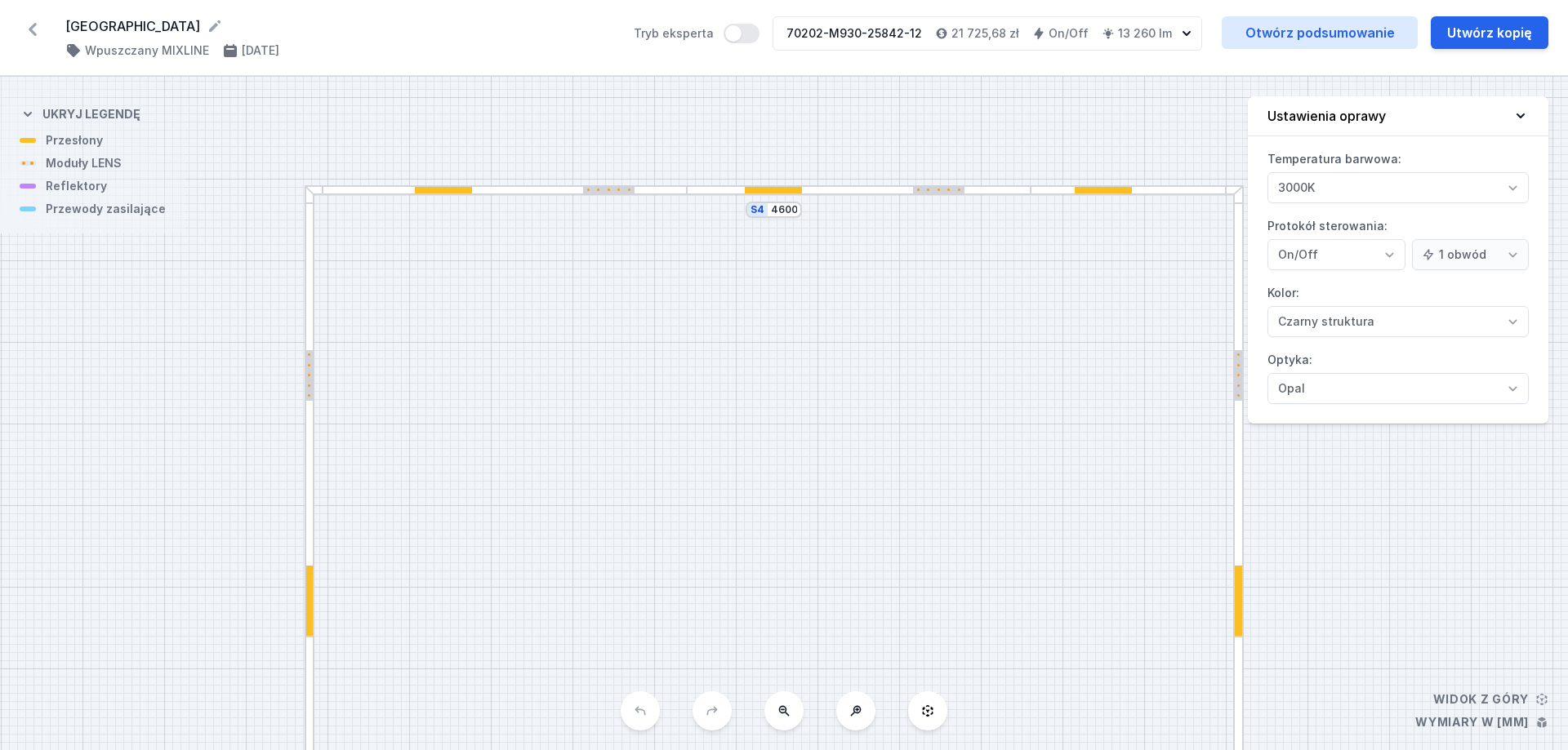
click at [988, 85] on div "S4 4600 S3 8300 S2 4600 S1 8300" at bounding box center [784, 413] width 1568 height 673
click at [1006, 377] on div "S4 4600 S3 8300 S2 4600 S1 8300" at bounding box center [784, 413] width 1568 height 673
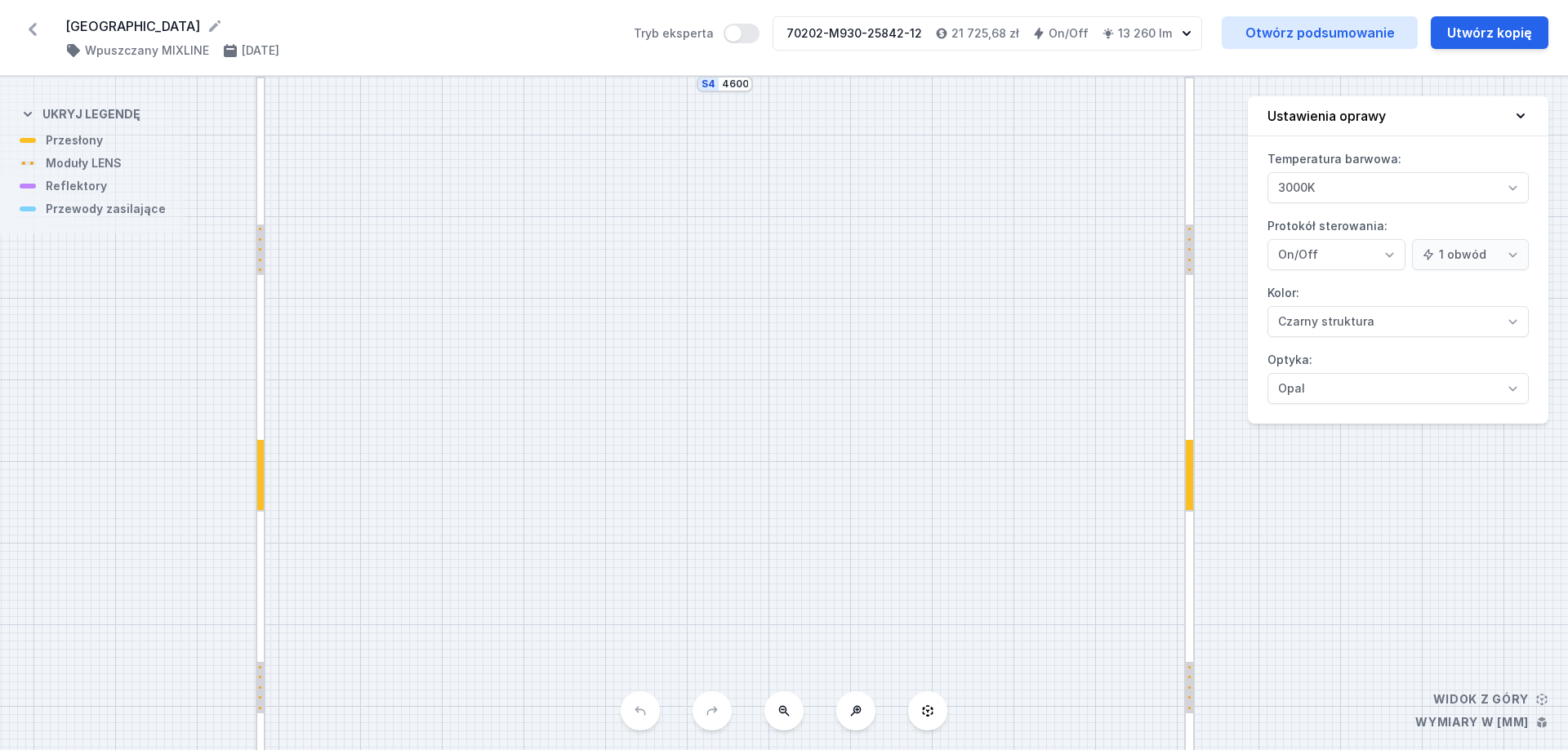
drag, startPoint x: 1014, startPoint y: 396, endPoint x: 781, endPoint y: 535, distance: 271.3
click at [997, 342] on div "S4 4600 S3 8300 S2 4600 S1 8300" at bounding box center [784, 413] width 1568 height 673
drag, startPoint x: 661, startPoint y: 544, endPoint x: 652, endPoint y: 333, distance: 211.2
click at [651, 347] on div "S4 4600 S3 8300 S2 4600 S1 8300" at bounding box center [784, 413] width 1568 height 673
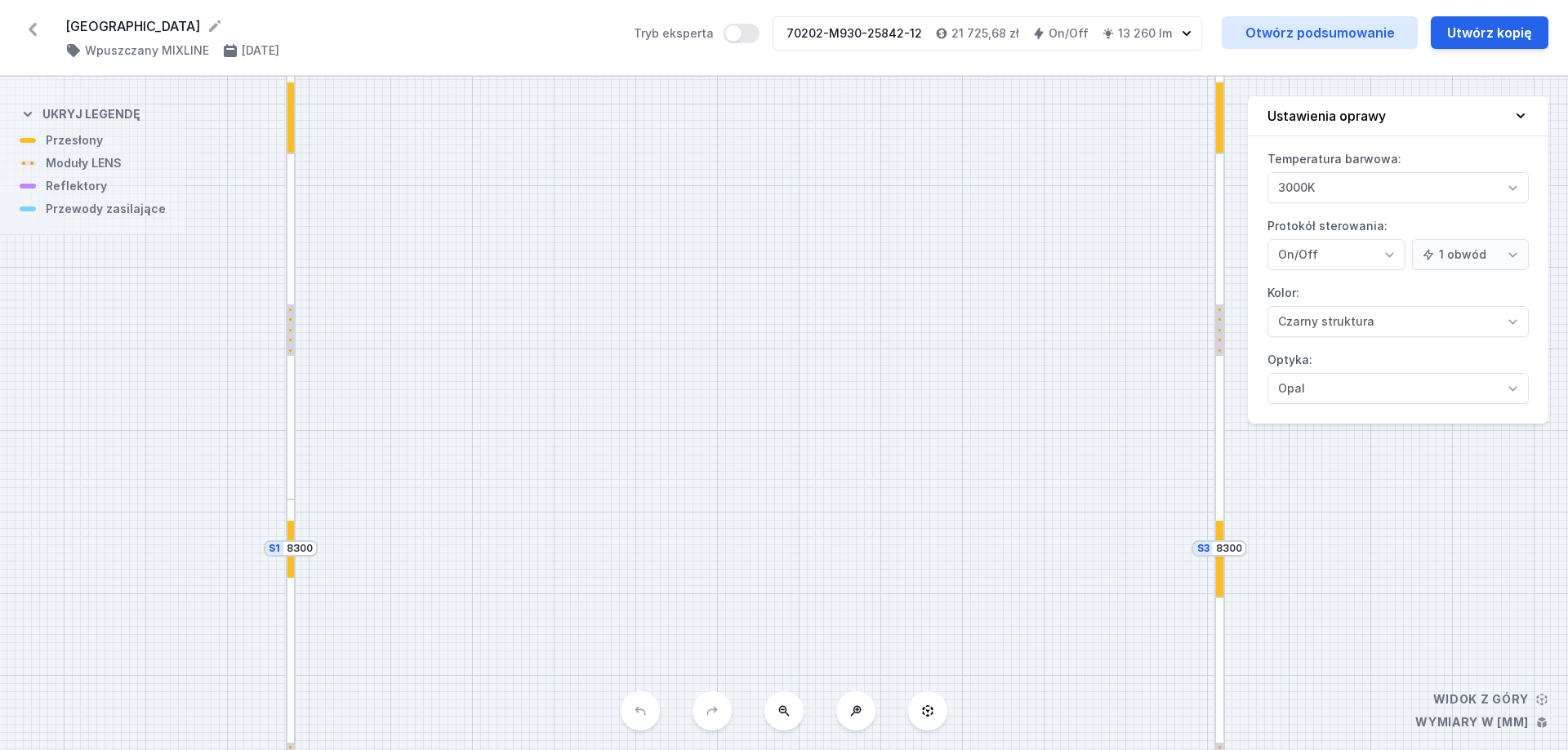
drag, startPoint x: 653, startPoint y: 436, endPoint x: 727, endPoint y: 198, distance: 249.2
click at [724, 222] on div "S4 4600 S3 8300 S2 4600 S1 8300" at bounding box center [784, 413] width 1568 height 673
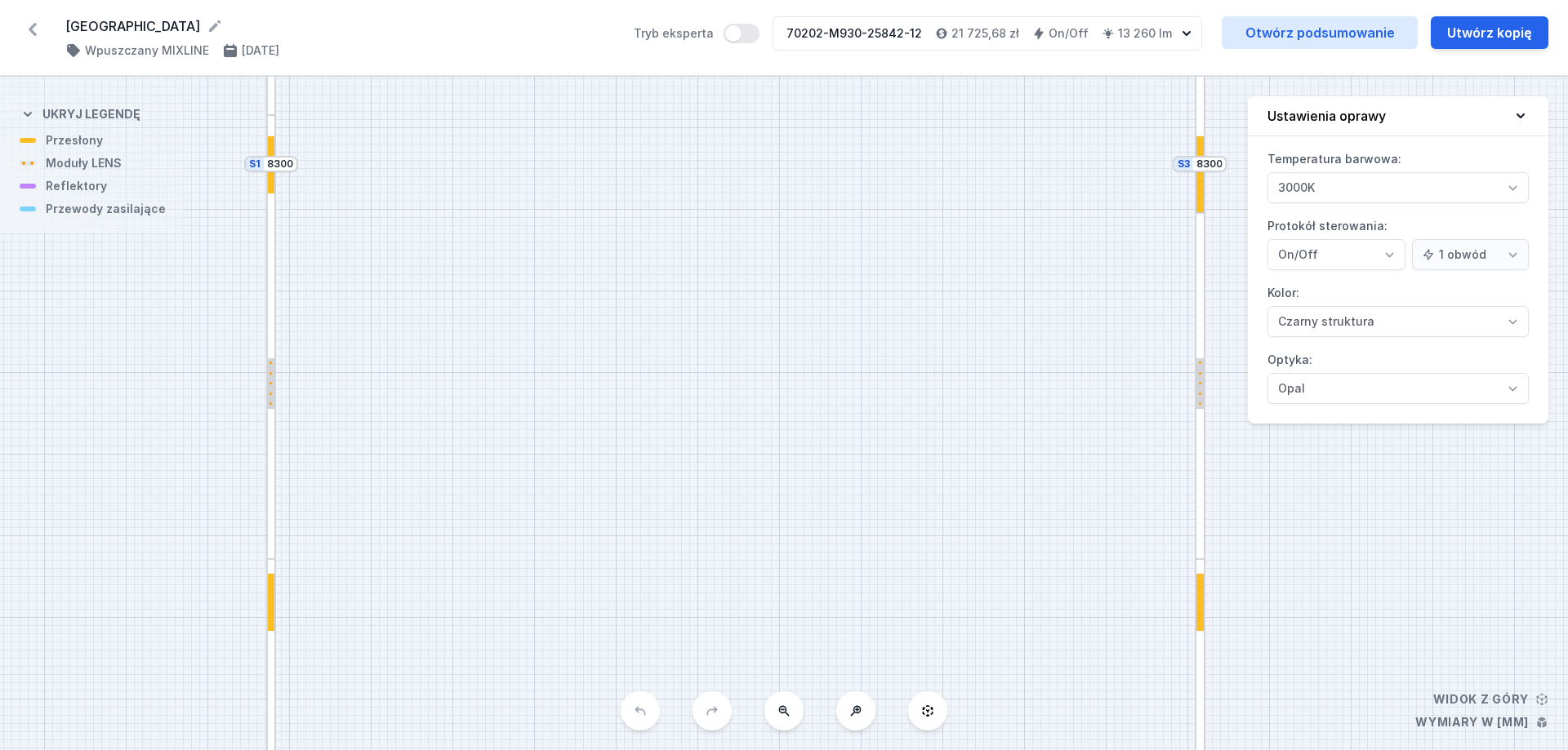
drag, startPoint x: 748, startPoint y: 385, endPoint x: 697, endPoint y: 234, distance: 159.4
click at [698, 236] on div "S4 4600 S3 8300 S2 4600 S1 8300" at bounding box center [784, 413] width 1568 height 673
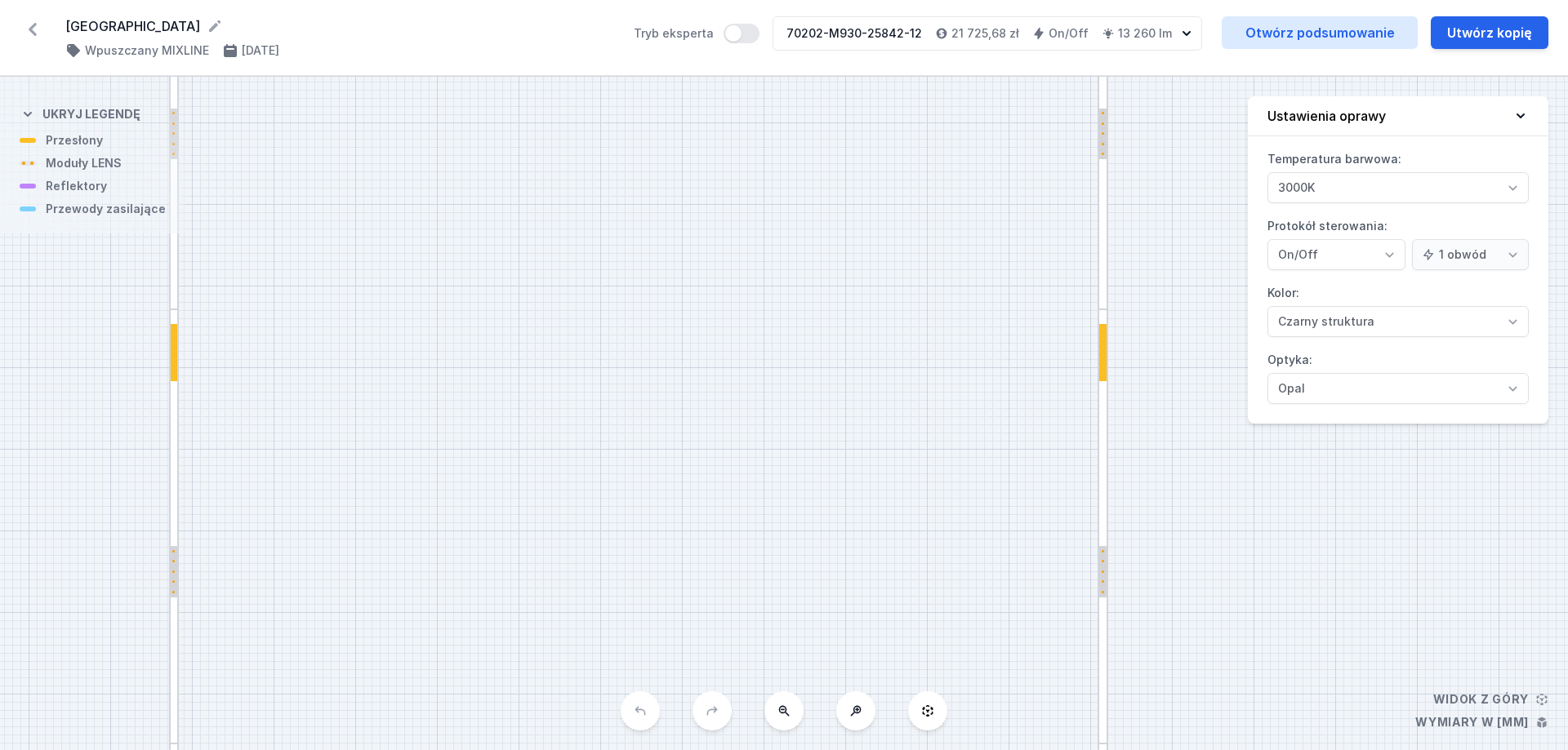
drag, startPoint x: 726, startPoint y: 397, endPoint x: 713, endPoint y: 331, distance: 67.3
click at [713, 332] on div "S4 4600 S3 8300 S2 4600 S1 8300" at bounding box center [784, 413] width 1568 height 673
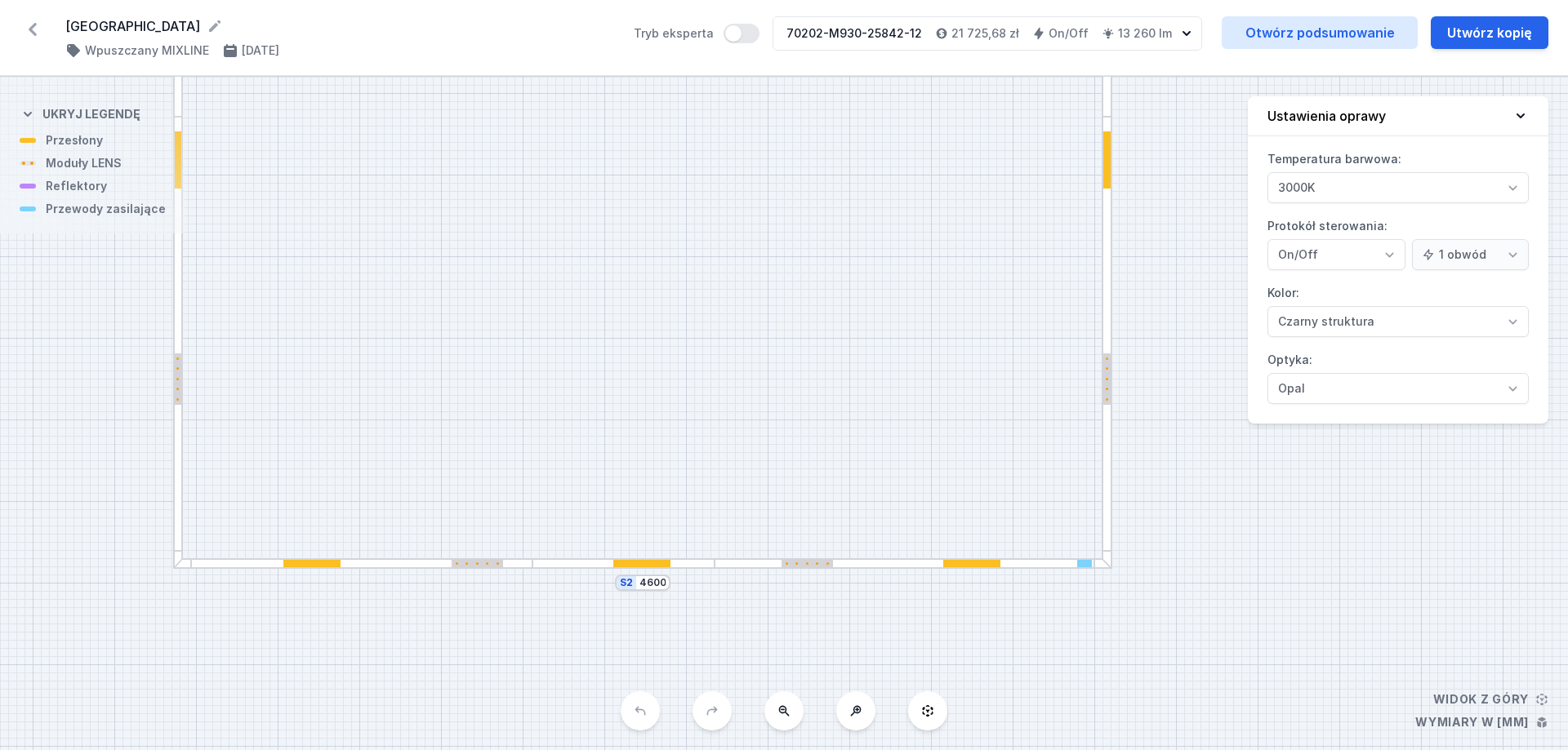
drag, startPoint x: 654, startPoint y: 396, endPoint x: 662, endPoint y: 348, distance: 48.7
click at [662, 348] on div "S4 4600 S3 8300 S2 4600 S1 8300" at bounding box center [784, 413] width 1568 height 673
click at [696, 567] on div at bounding box center [624, 564] width 182 height 11
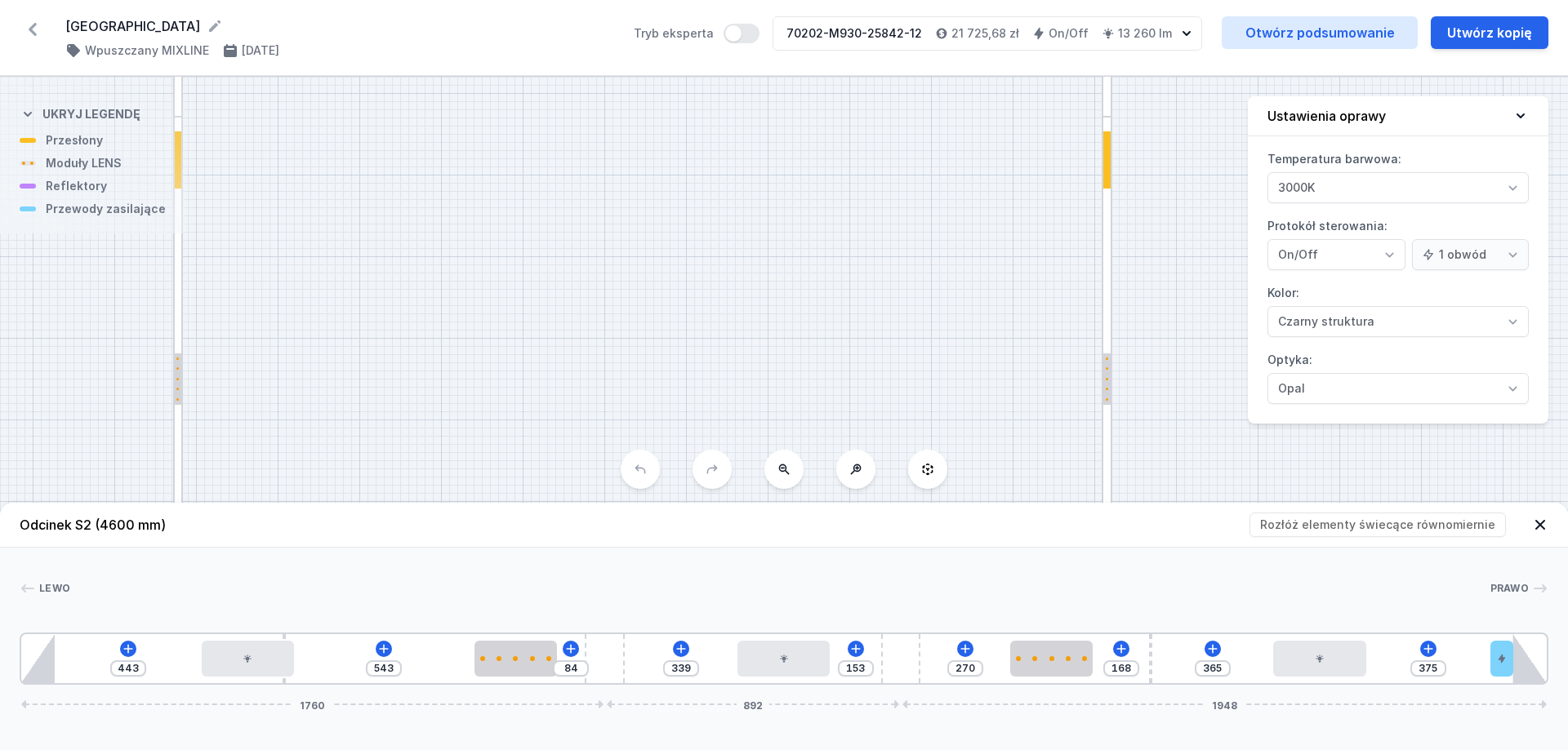
click at [1107, 315] on div at bounding box center [1106, 342] width 11 height 452
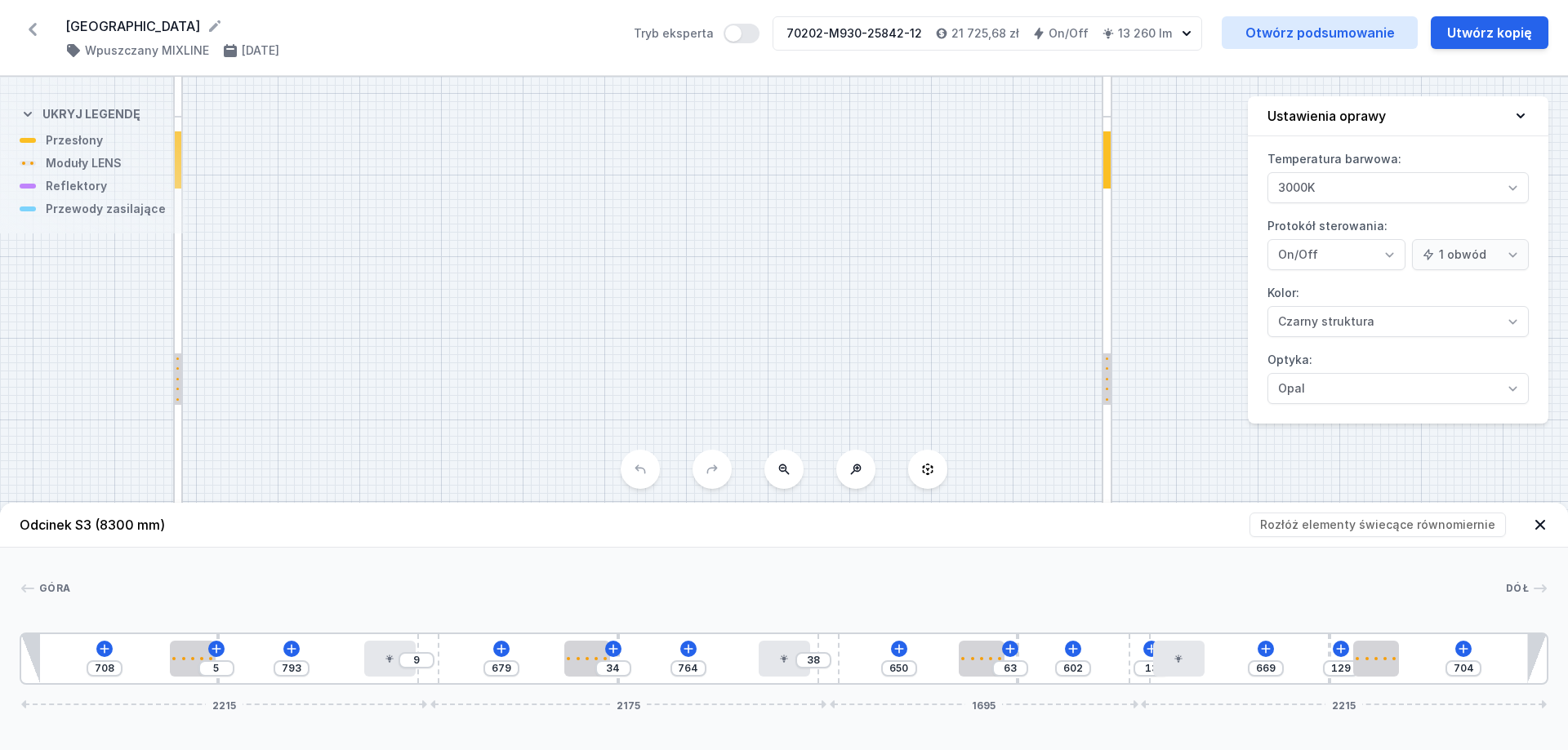
click at [1538, 462] on div "S4 4600 S3 8300 S2 4600 S1 8300" at bounding box center [784, 413] width 1568 height 673
click at [1111, 348] on div at bounding box center [1106, 342] width 11 height 452
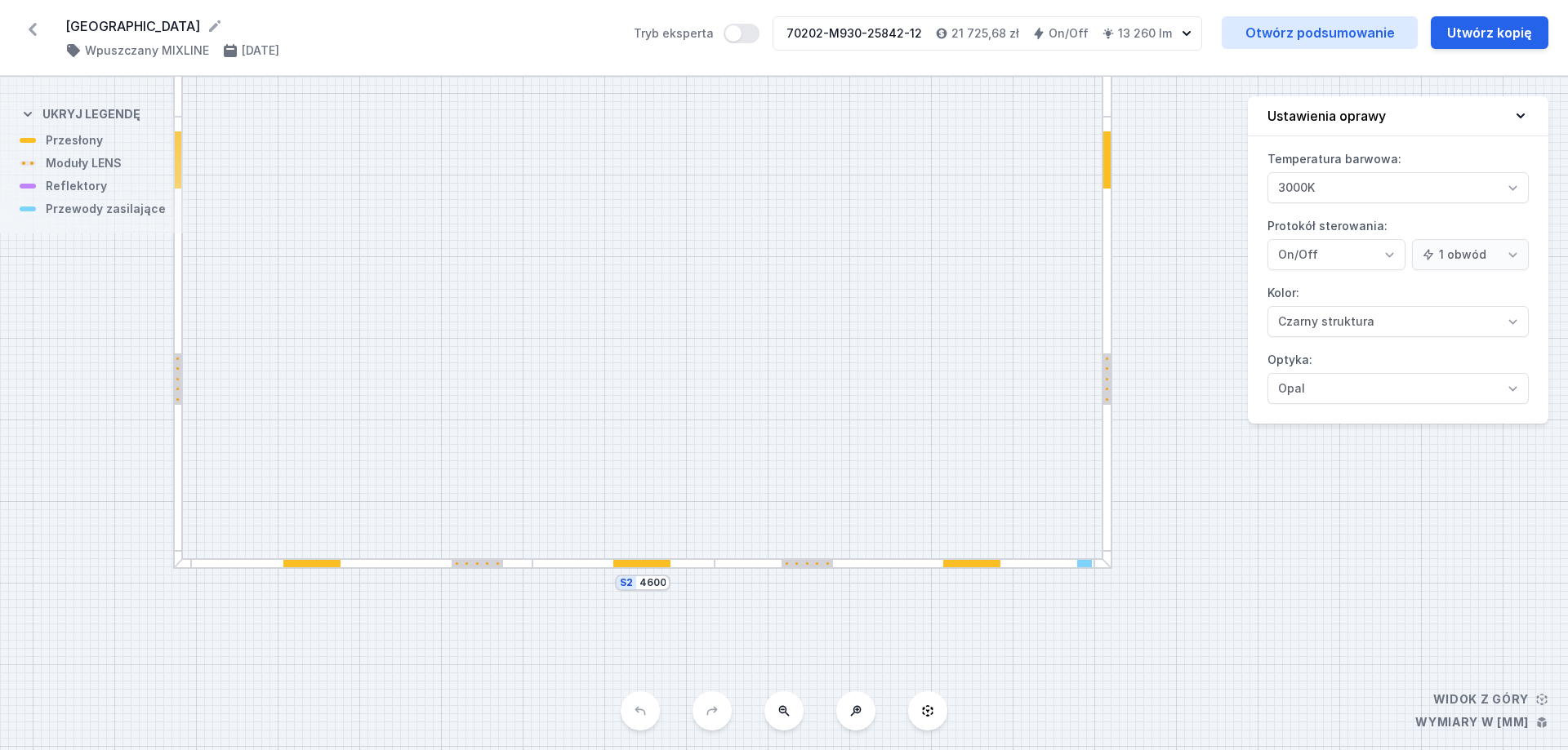
click at [1111, 348] on div at bounding box center [1106, 342] width 11 height 452
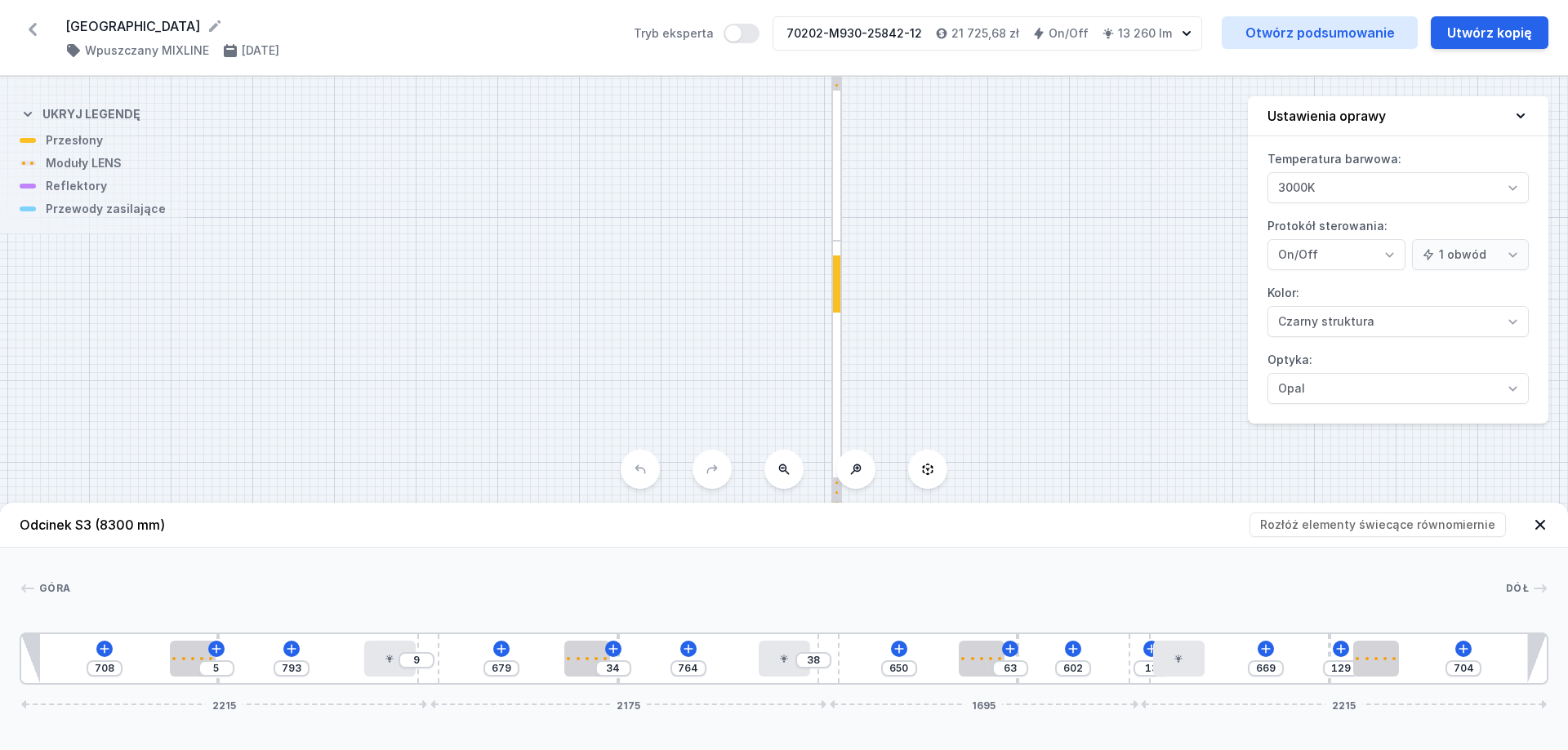
drag, startPoint x: 998, startPoint y: 307, endPoint x: 738, endPoint y: 400, distance: 276.1
click at [739, 405] on div "S4 4600 S3 8300 S2 4600 S1 8300" at bounding box center [784, 413] width 1568 height 673
drag, startPoint x: 684, startPoint y: 384, endPoint x: 699, endPoint y: 231, distance: 153.7
click at [699, 232] on div "S4 4600 S3 8300 S2 4600 S1 8300" at bounding box center [784, 413] width 1568 height 673
drag, startPoint x: 394, startPoint y: 348, endPoint x: 629, endPoint y: 149, distance: 307.9
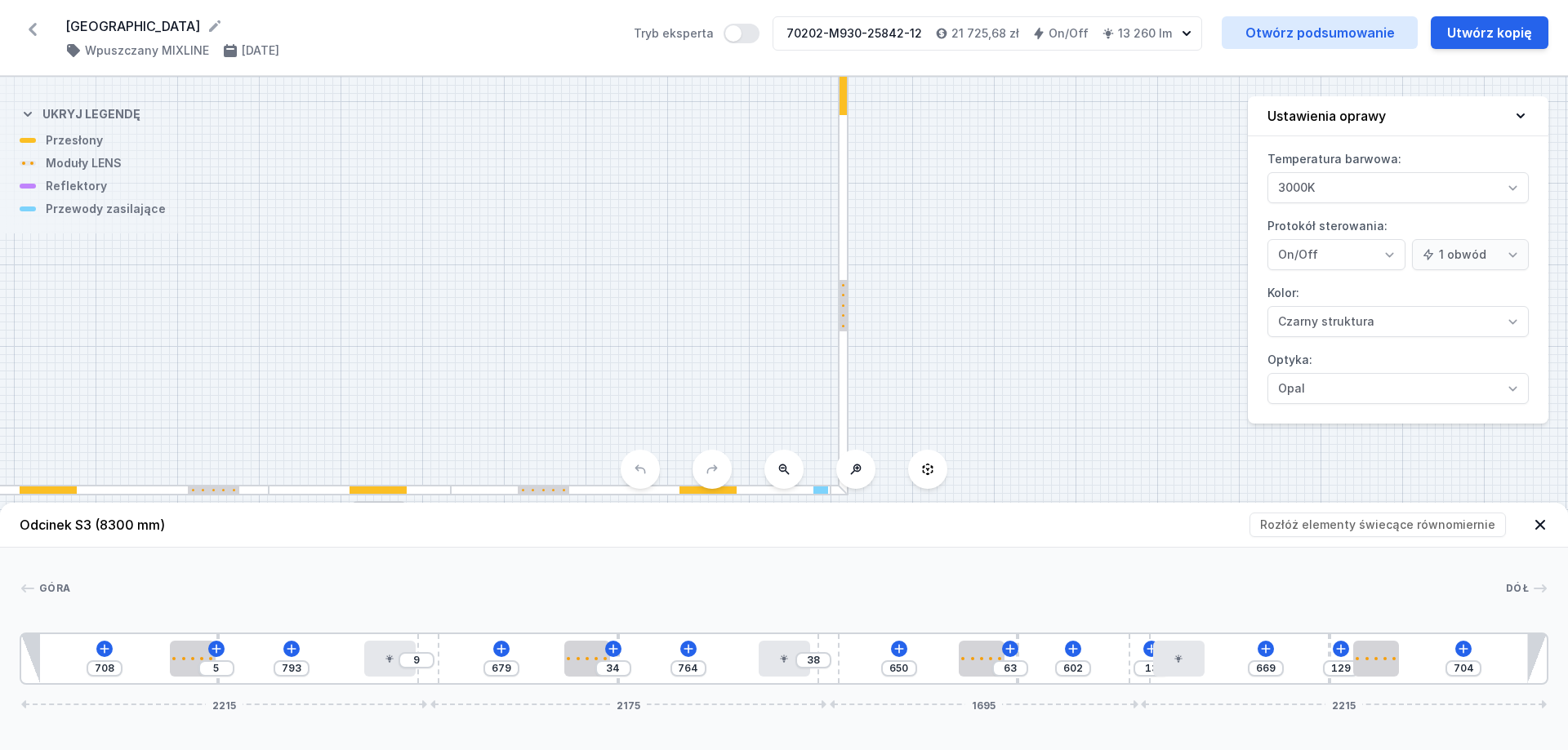
click at [644, 148] on div "S4 4600 S3 8300 S2 4600 S1 8300" at bounding box center [784, 413] width 1568 height 673
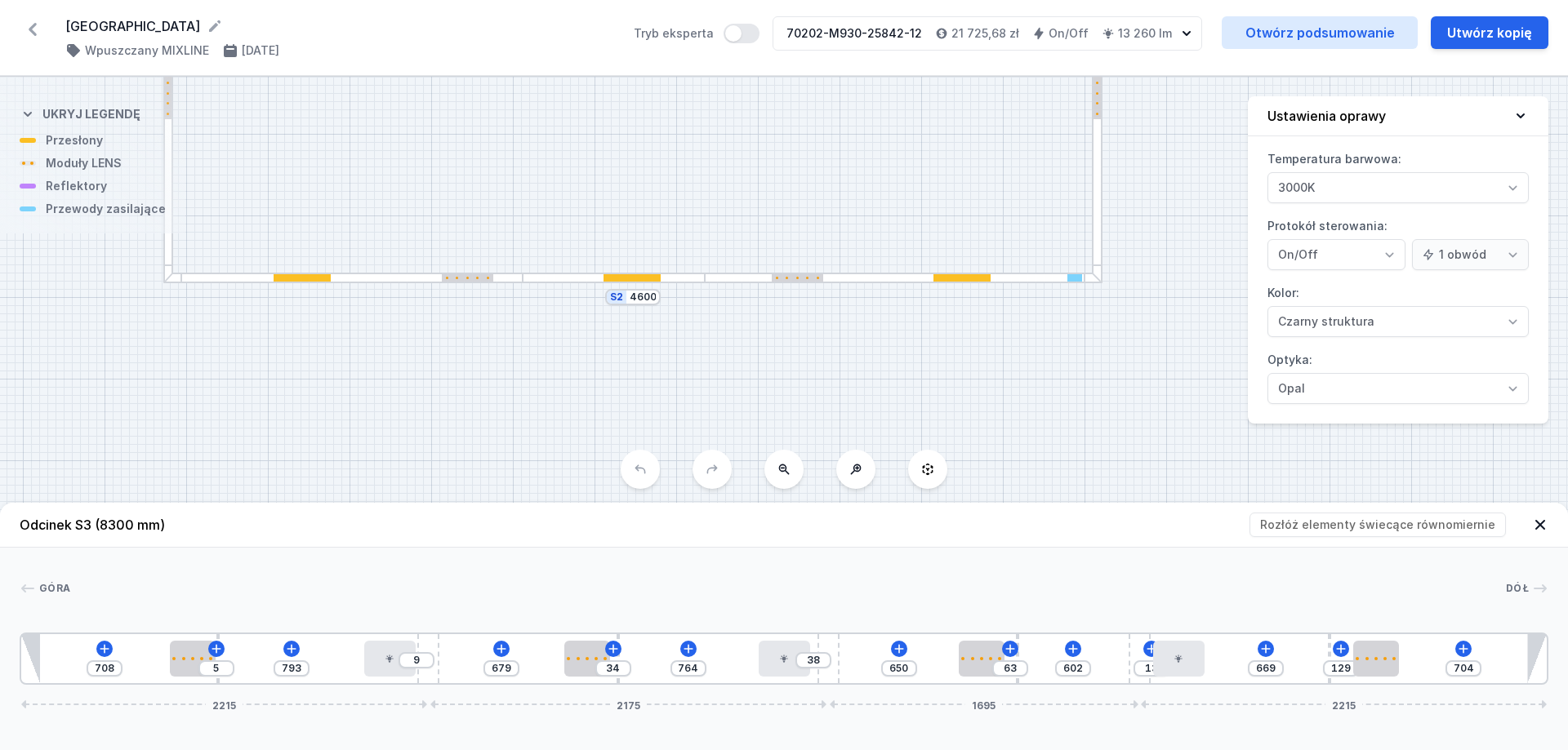
click at [568, 276] on div at bounding box center [614, 277] width 182 height 11
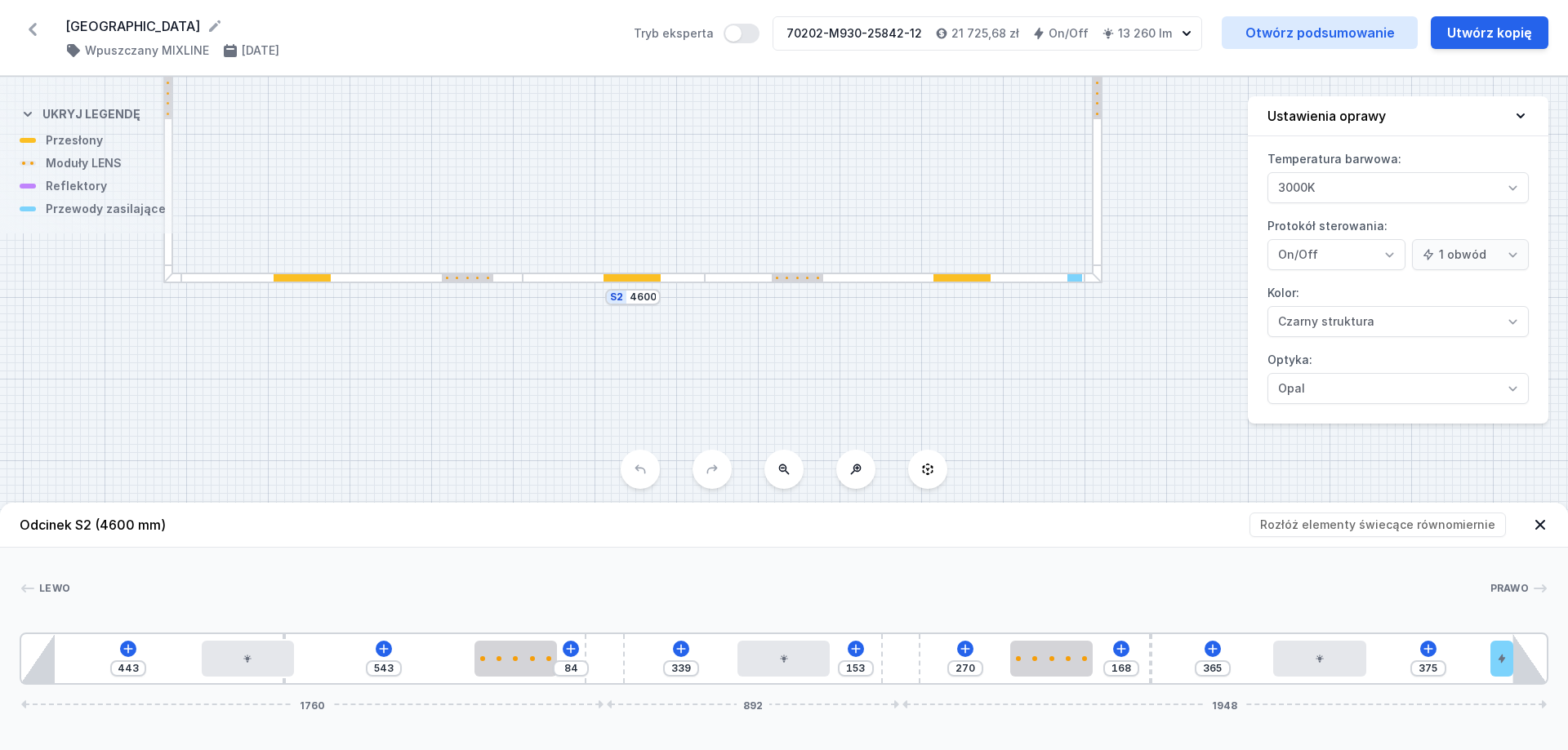
click at [1094, 133] on div at bounding box center [1096, 57] width 11 height 452
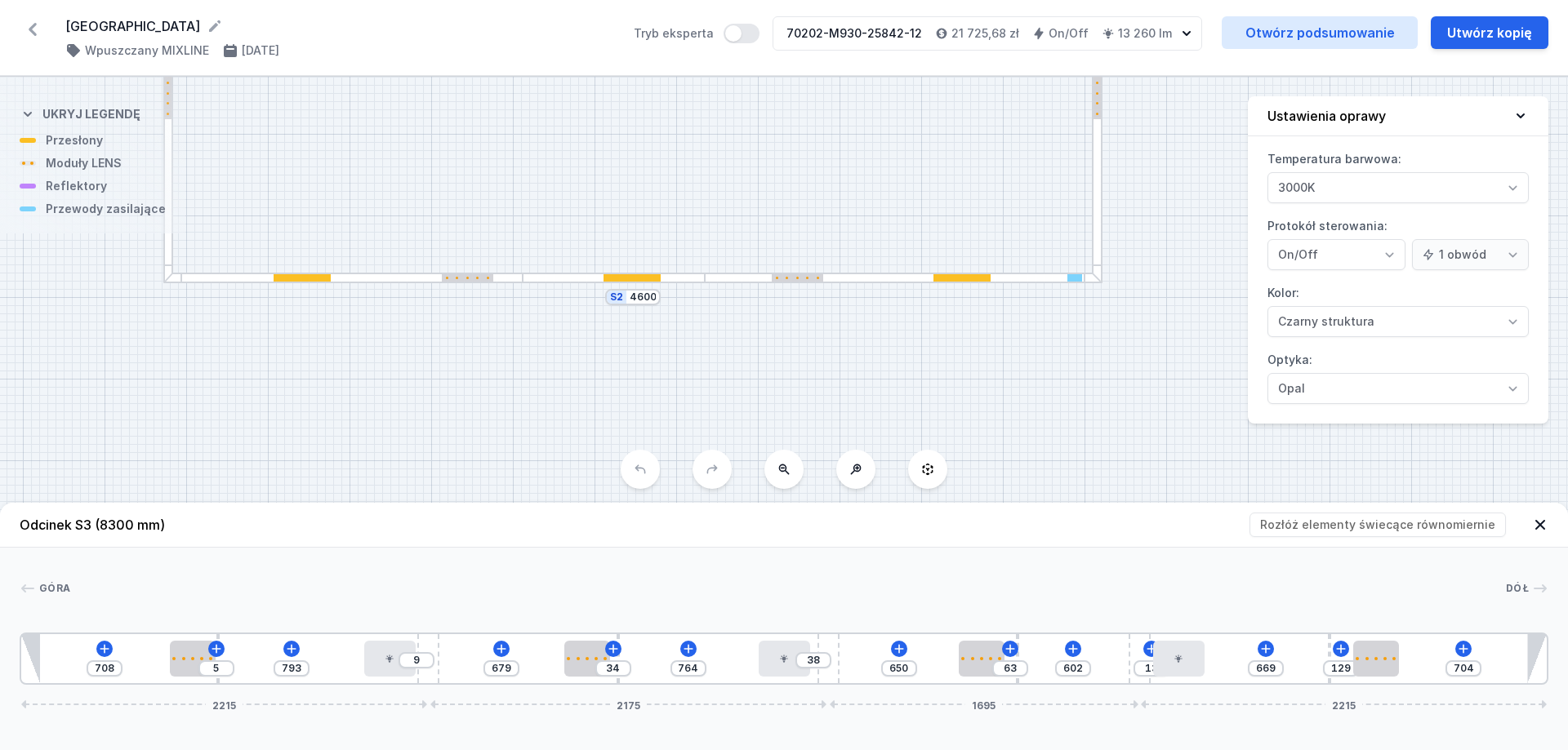
drag, startPoint x: 1037, startPoint y: 370, endPoint x: 930, endPoint y: 540, distance: 200.9
click at [936, 544] on div "S4 4600 S3 8300 S2 4600 S1 8300 Odcinek S3 (8300 mm) Rozłóż elementy świecące r…" at bounding box center [784, 413] width 1568 height 673
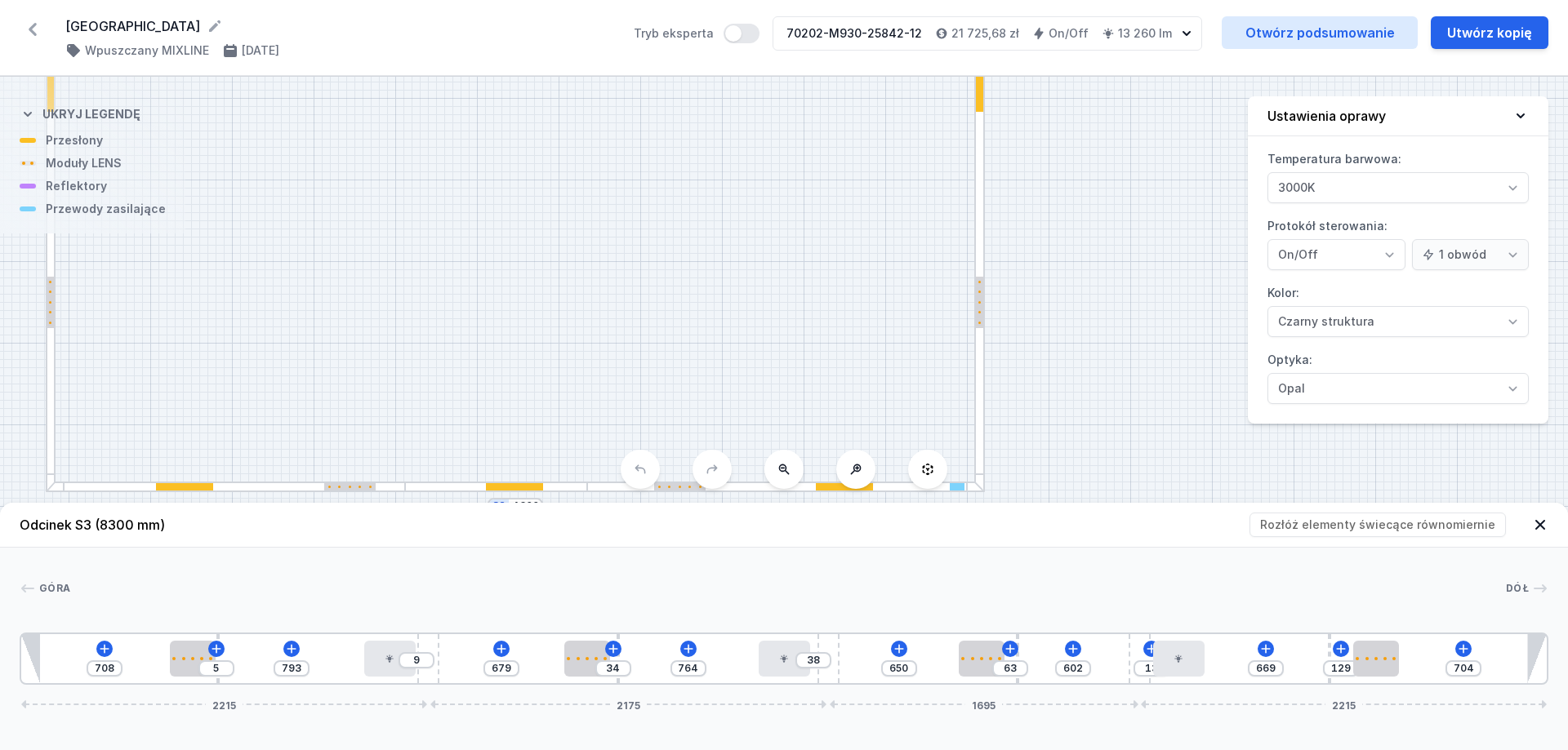
click at [641, 170] on div "S4 4600 S3 8300 S2 4600 S1 8300" at bounding box center [784, 413] width 1568 height 673
drag, startPoint x: 482, startPoint y: 214, endPoint x: 394, endPoint y: 210, distance: 88.1
click at [394, 211] on div "S4 4600 S3 8300 S2 4600 S1 8300" at bounding box center [784, 413] width 1568 height 673
drag, startPoint x: 807, startPoint y: 291, endPoint x: 978, endPoint y: 480, distance: 254.9
click at [971, 487] on div "S4 4600 S3 8300 S2 4600 S1 8300" at bounding box center [784, 413] width 1568 height 673
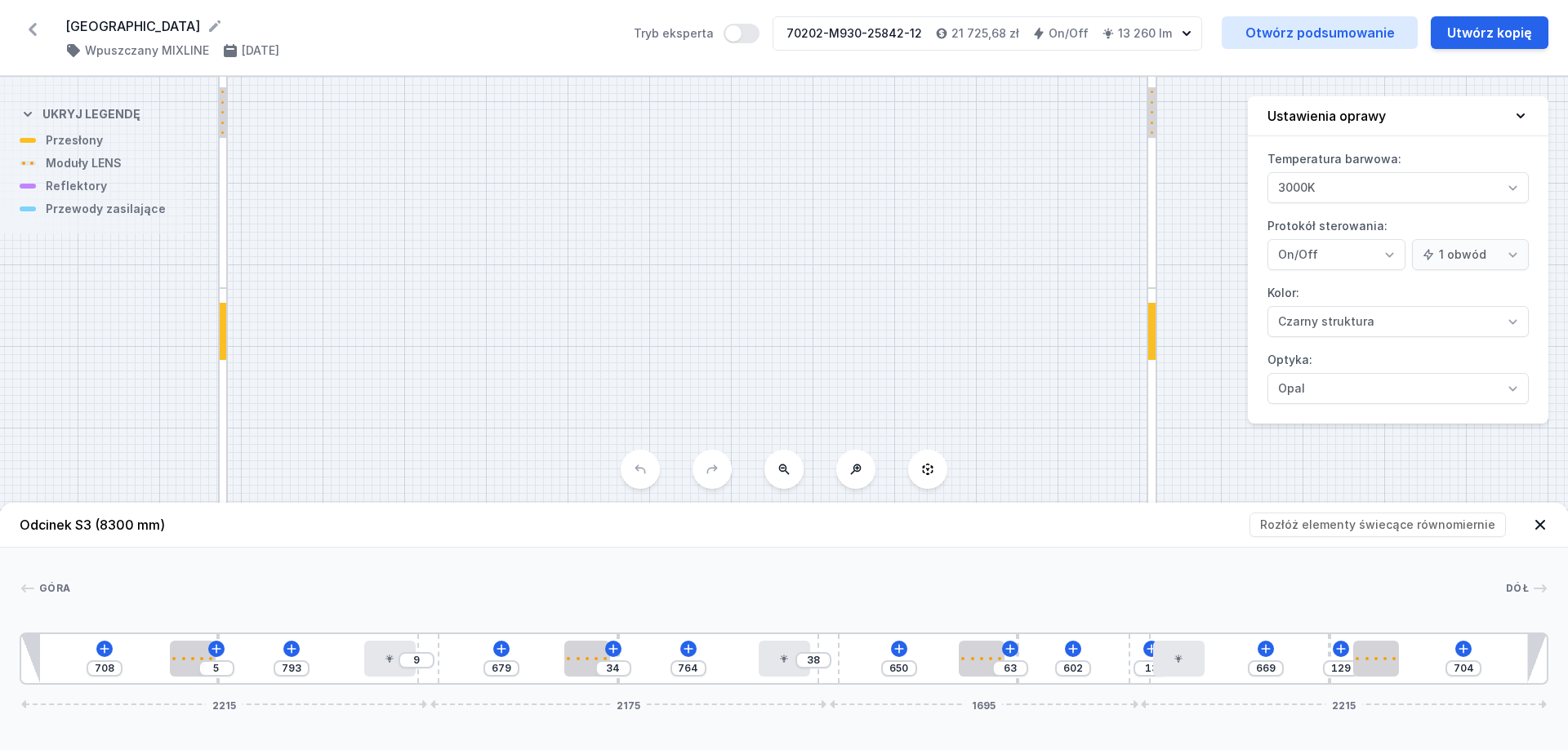
drag, startPoint x: 782, startPoint y: 311, endPoint x: 821, endPoint y: 430, distance: 125.2
click at [842, 461] on div "S4 4600 S3 8300 S2 4600 S1 8300 Odcinek S3 (8300 mm) Rozłóż elementy świecące r…" at bounding box center [784, 413] width 1568 height 673
drag, startPoint x: 729, startPoint y: 294, endPoint x: 725, endPoint y: 375, distance: 81.1
click at [719, 401] on div "S4 4600 S3 8300 S2 4600 S1 8300" at bounding box center [784, 413] width 1568 height 673
drag, startPoint x: 742, startPoint y: 291, endPoint x: 729, endPoint y: 340, distance: 50.7
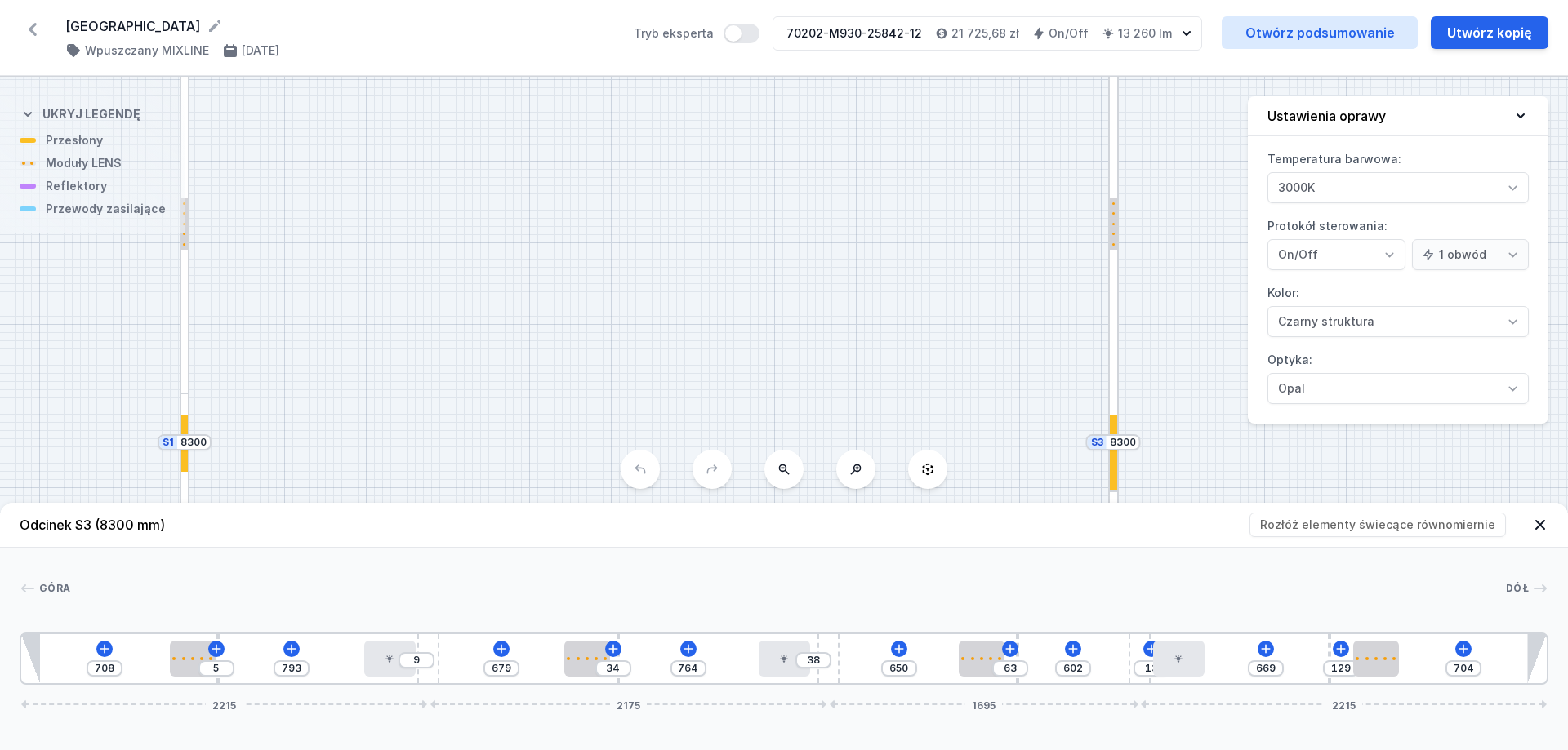
click at [713, 343] on div "S4 4600 S3 8300 S2 4600 S1 8300" at bounding box center [784, 413] width 1568 height 673
drag, startPoint x: 803, startPoint y: 291, endPoint x: 904, endPoint y: 420, distance: 163.8
click at [792, 342] on div "S4 4600 S3 8300 S2 4600 S1 8300" at bounding box center [784, 413] width 1568 height 673
click at [1541, 529] on icon at bounding box center [1540, 525] width 16 height 16
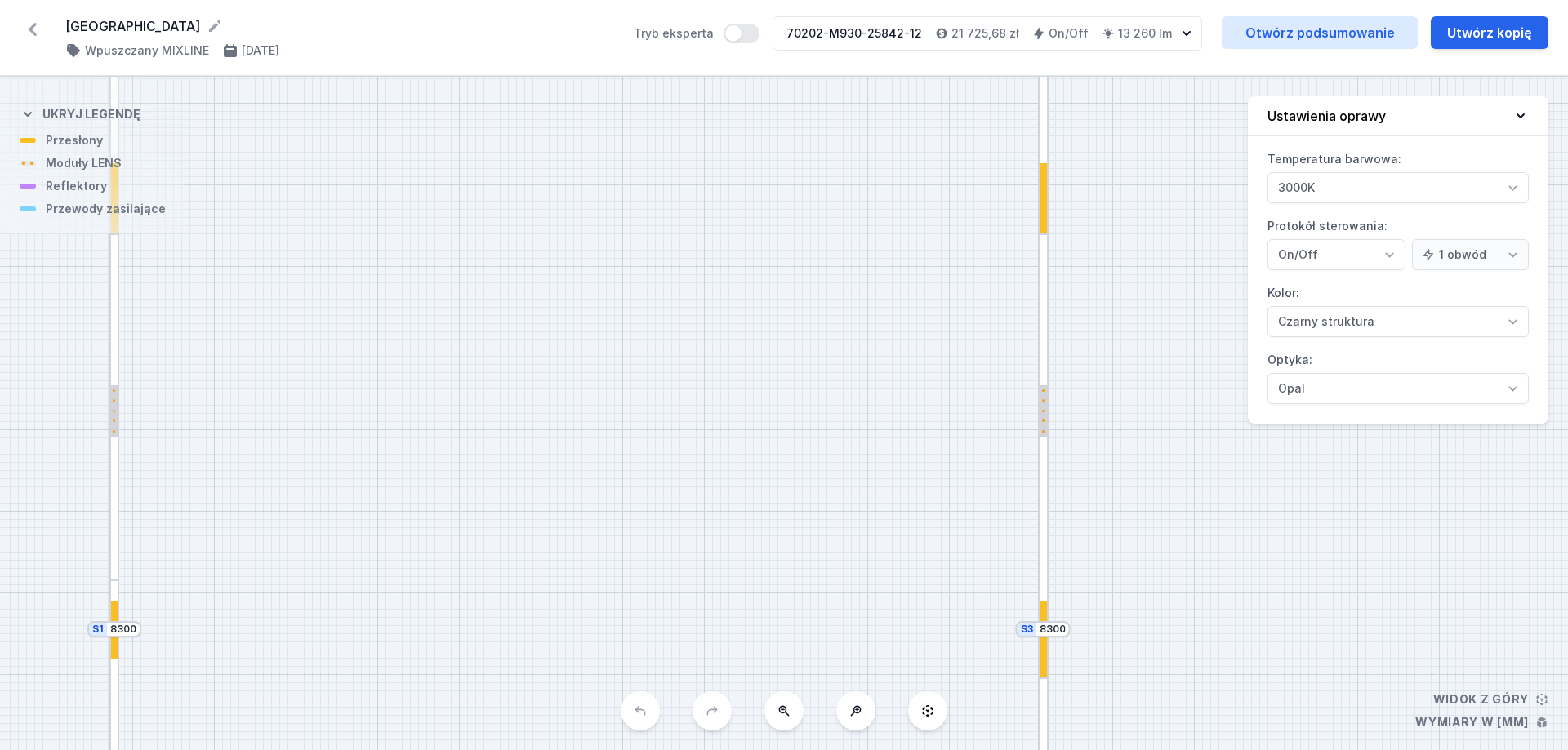
click at [800, 710] on button at bounding box center [784, 711] width 39 height 39
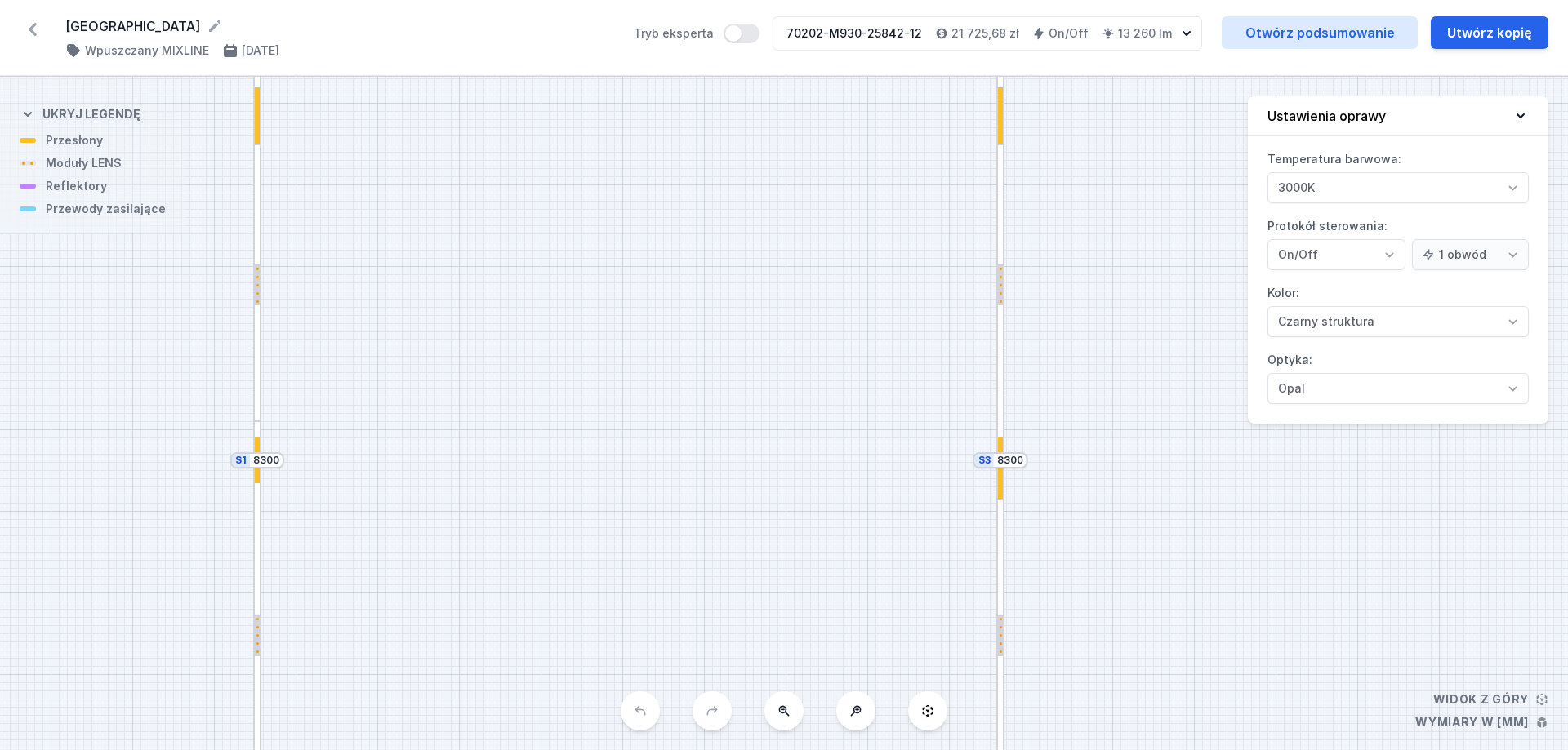
click at [799, 710] on button at bounding box center [784, 711] width 39 height 39
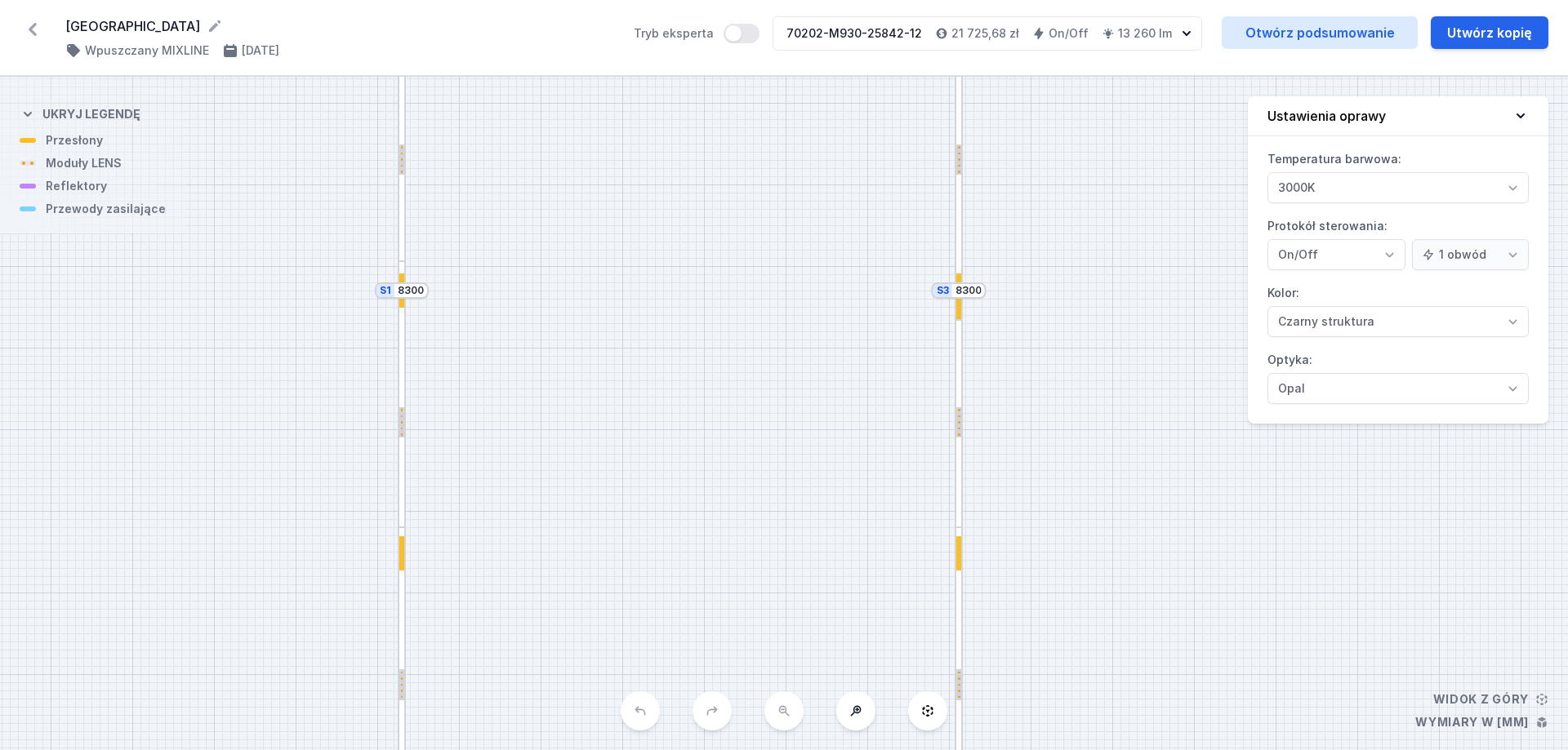
click at [796, 709] on div "S4 4600 S3 8300 S2 4600 S1 8300" at bounding box center [784, 413] width 1568 height 673
click at [790, 709] on div "S4 4600 S3 8300 S2 4600 S1 8300" at bounding box center [784, 413] width 1568 height 673
click at [789, 709] on div "S4 4600 S3 8300 S2 4600 S1 8300" at bounding box center [784, 413] width 1568 height 673
click at [788, 712] on div "S4 4600 S3 8300 S2 4600 S1 8300" at bounding box center [784, 413] width 1568 height 673
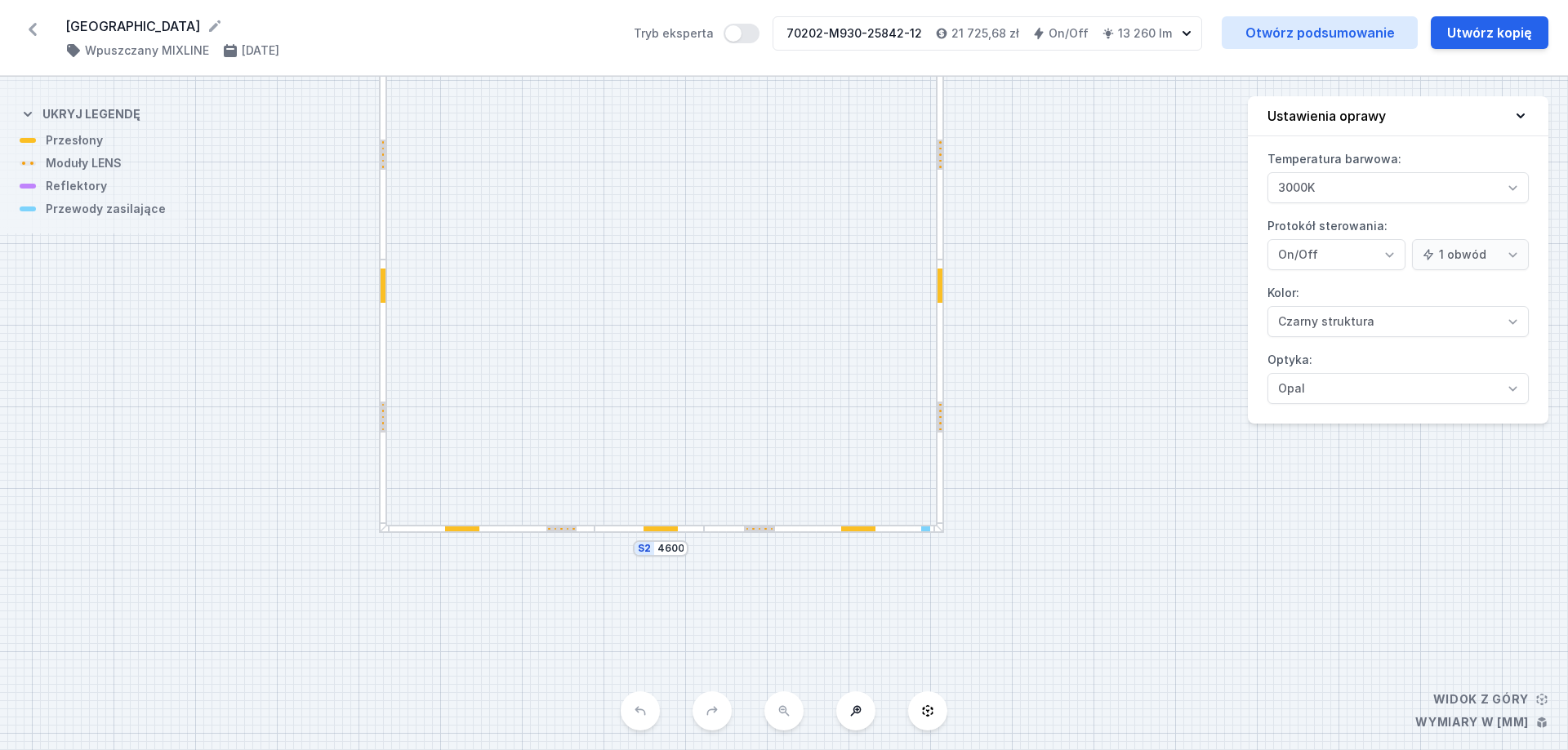
drag, startPoint x: 776, startPoint y: 402, endPoint x: 770, endPoint y: 327, distance: 75.2
click at [770, 327] on div "S4 4600 S3 8300 S2 4600 S1 8300" at bounding box center [784, 413] width 1568 height 673
drag, startPoint x: 716, startPoint y: 574, endPoint x: 719, endPoint y: 714, distance: 140.0
click at [718, 713] on div "S4 4600 S3 8300 S2 4600 S1 8300" at bounding box center [784, 413] width 1568 height 673
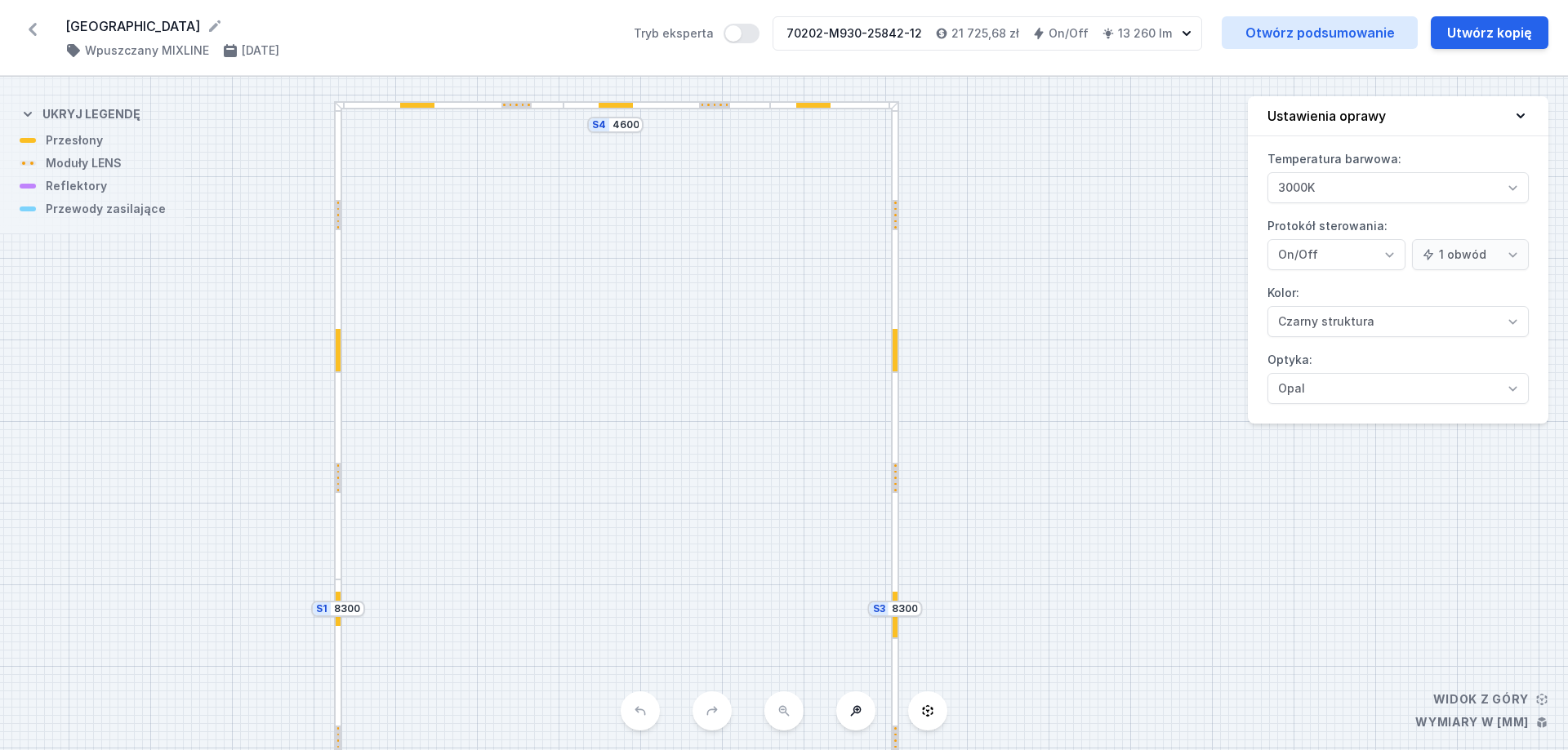
drag, startPoint x: 751, startPoint y: 369, endPoint x: 698, endPoint y: 578, distance: 215.6
click at [697, 580] on div "S4 4600 S3 8300 S2 4600 S1 8300" at bounding box center [784, 413] width 1568 height 673
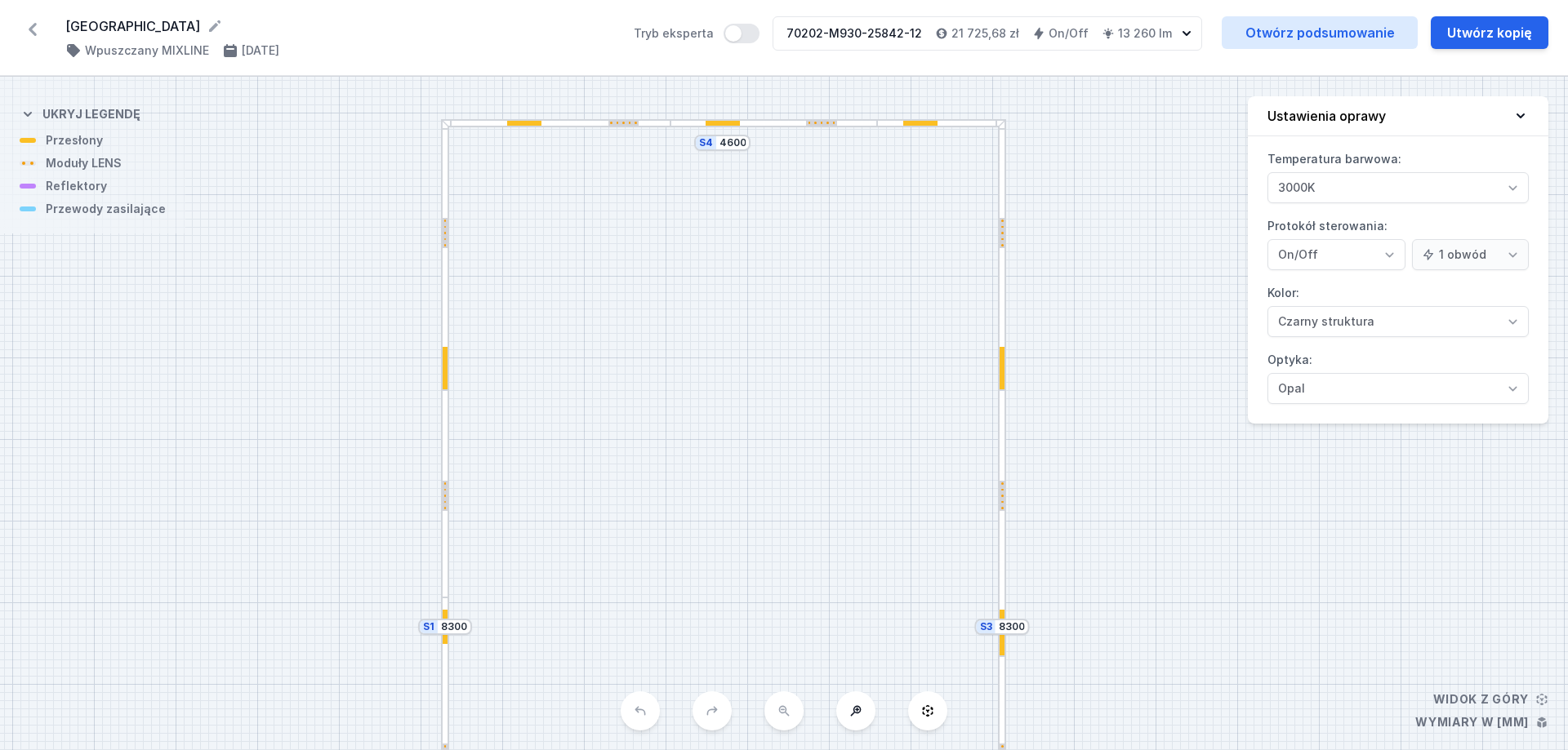
drag, startPoint x: 719, startPoint y: 505, endPoint x: 878, endPoint y: 341, distance: 228.4
click at [878, 341] on div "S4 4600 S3 8300 S2 4600 S1 8300" at bounding box center [784, 413] width 1568 height 673
drag, startPoint x: 1149, startPoint y: 407, endPoint x: 1148, endPoint y: 552, distance: 145.0
click at [1151, 565] on div "S4 4600 S3 8300 S2 4600 S1 8300" at bounding box center [784, 413] width 1568 height 673
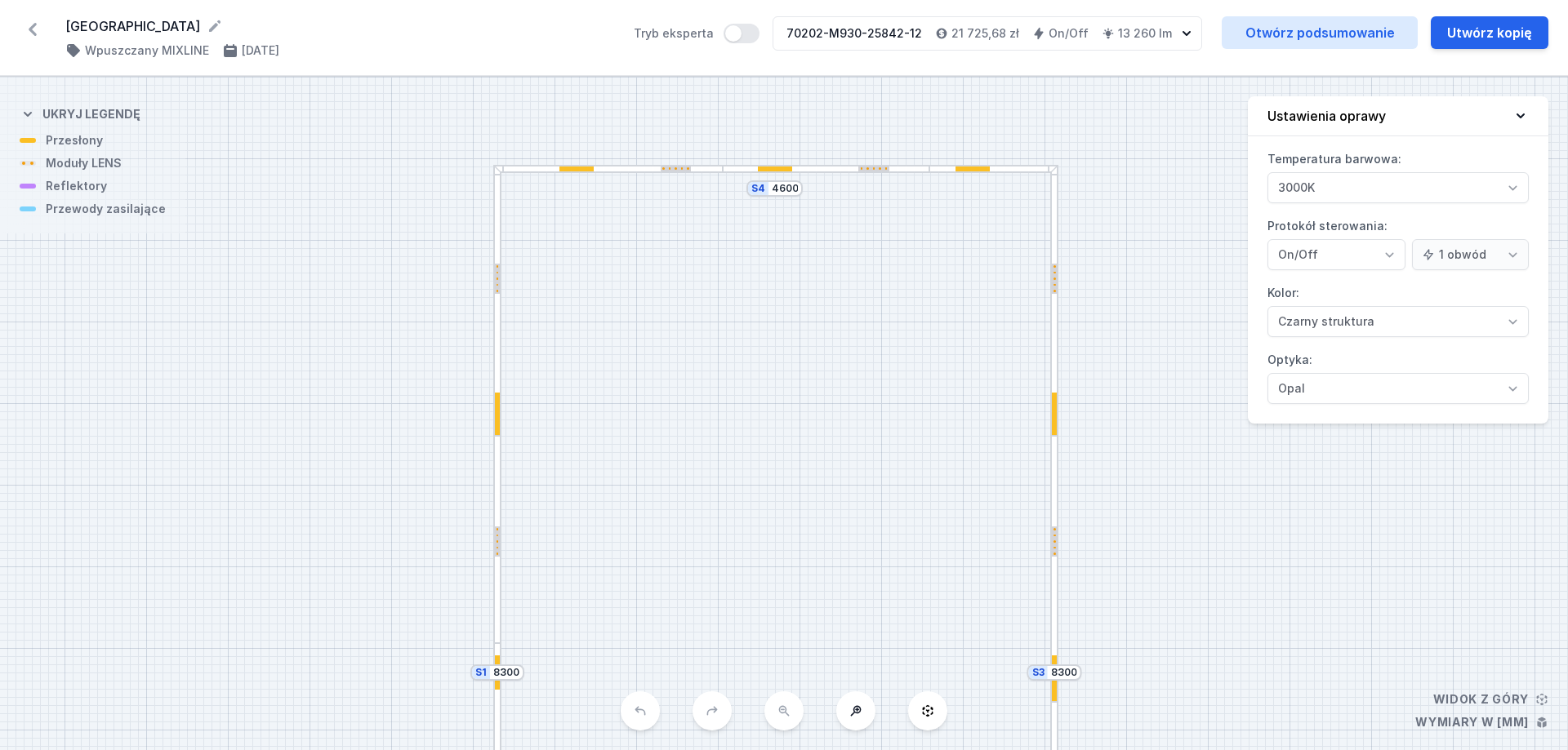
drag, startPoint x: 1152, startPoint y: 432, endPoint x: 1182, endPoint y: 396, distance: 46.9
click at [1182, 396] on div "S4 4600 S3 8300 S2 4600 S1 8300" at bounding box center [784, 413] width 1568 height 673
click at [1514, 122] on icon at bounding box center [1520, 115] width 16 height 16
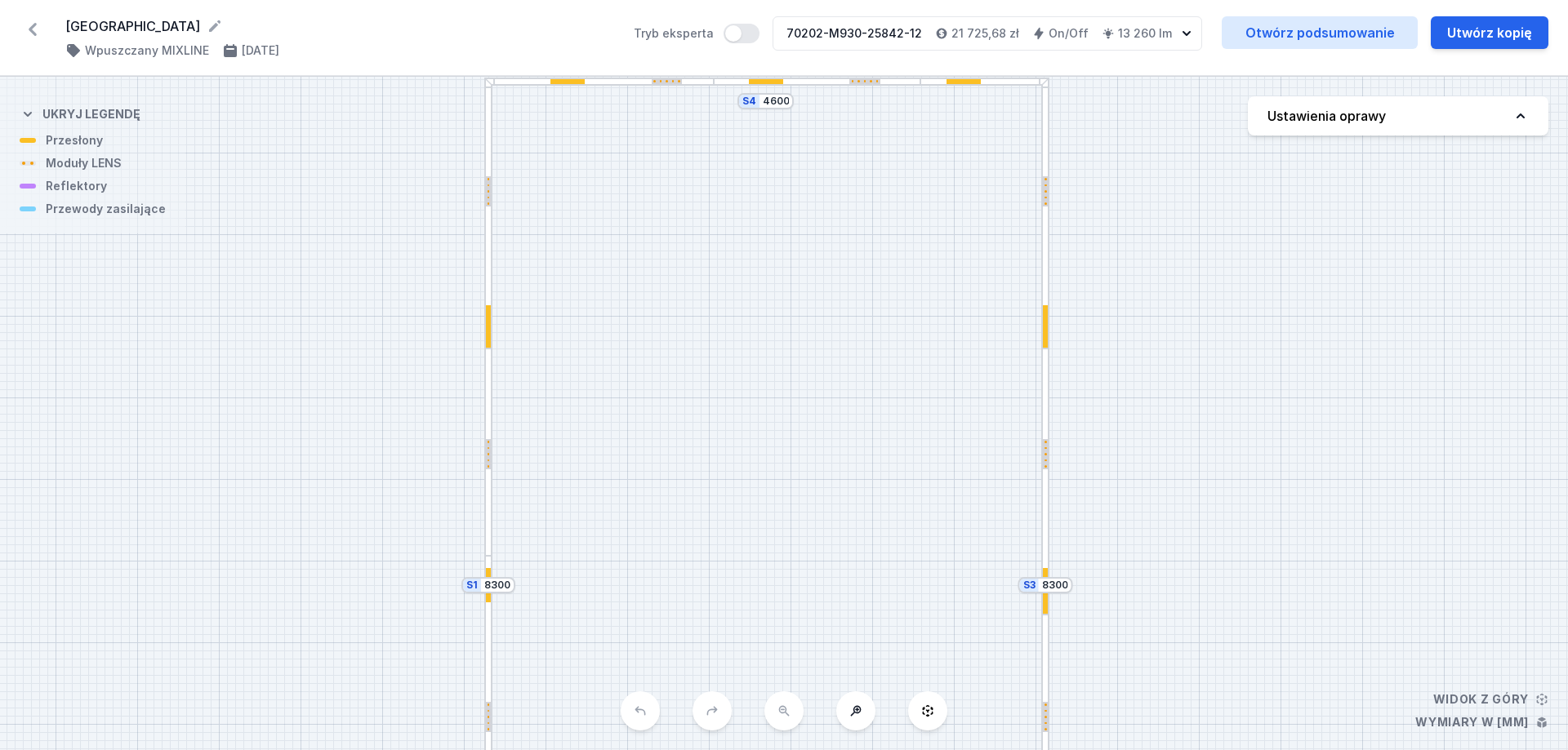
drag, startPoint x: 692, startPoint y: 492, endPoint x: 697, endPoint y: 280, distance: 212.1
click at [697, 341] on div "S4 4600 S3 8300 S2 4600 S1 8300" at bounding box center [784, 413] width 1568 height 673
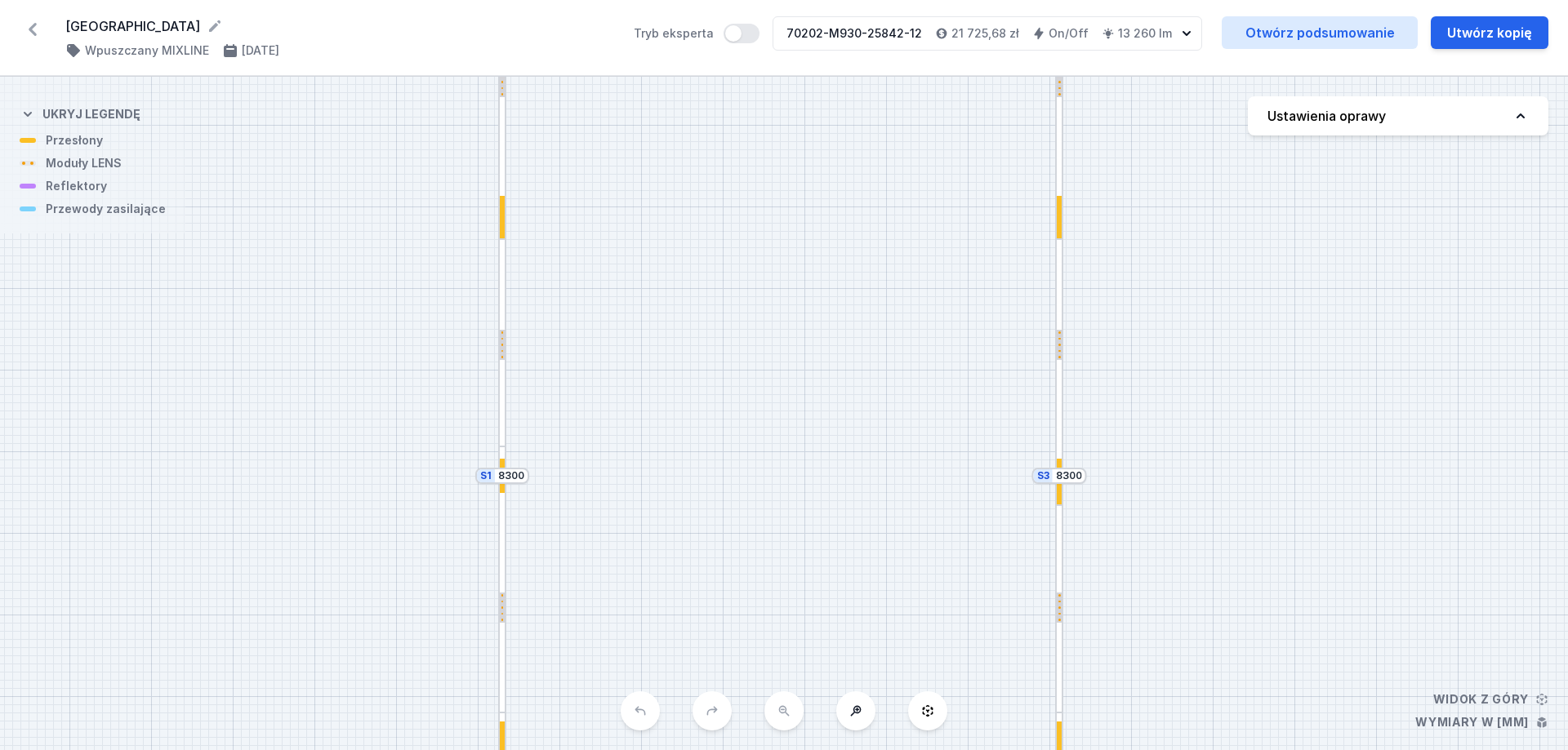
drag, startPoint x: 683, startPoint y: 456, endPoint x: 700, endPoint y: 296, distance: 160.9
click at [687, 337] on div "S4 4600 S3 8300 S2 4600 S1 8300" at bounding box center [784, 413] width 1568 height 673
drag, startPoint x: 699, startPoint y: 424, endPoint x: 723, endPoint y: 295, distance: 131.2
click at [703, 322] on div "S4 4600 S3 8300 S2 4600 S1 8300" at bounding box center [784, 413] width 1568 height 673
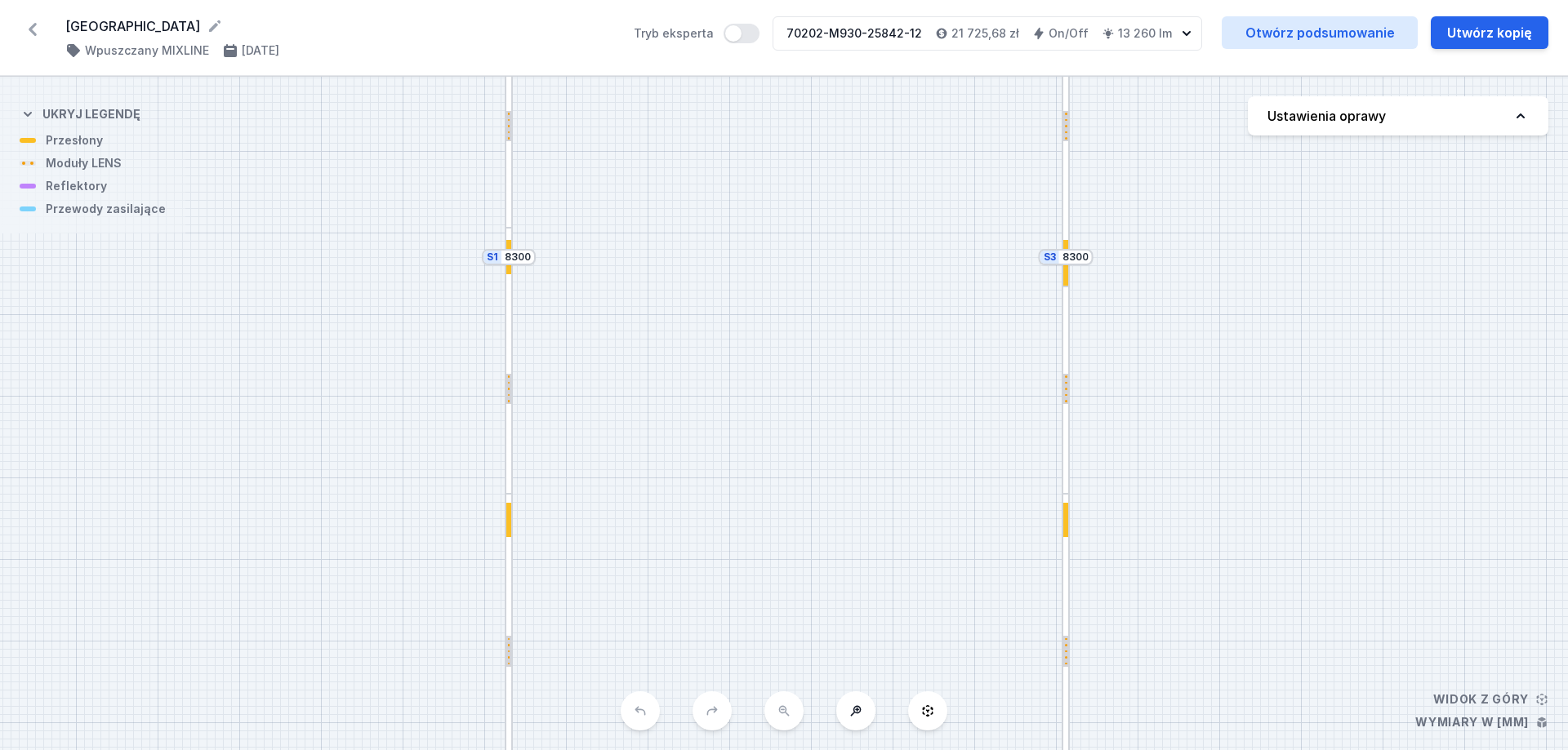
drag, startPoint x: 718, startPoint y: 340, endPoint x: 736, endPoint y: 238, distance: 103.6
click at [734, 249] on div "S4 4600 S3 8300 S2 4600 S1 8300" at bounding box center [784, 413] width 1568 height 673
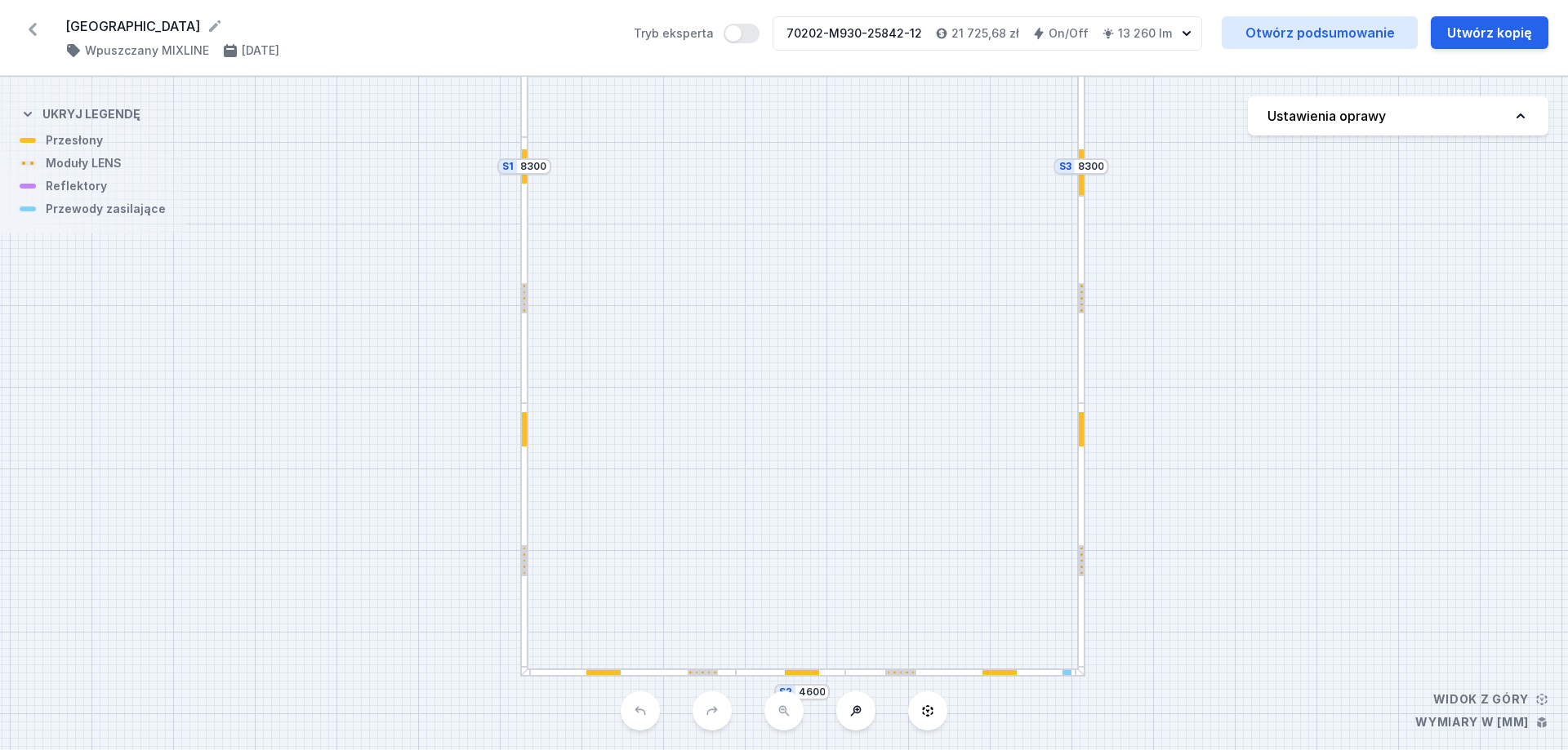
drag, startPoint x: 705, startPoint y: 371, endPoint x: 719, endPoint y: 277, distance: 95.0
click at [704, 289] on div "S4 4600 S3 8300 S2 4600 S1 8300" at bounding box center [784, 413] width 1568 height 673
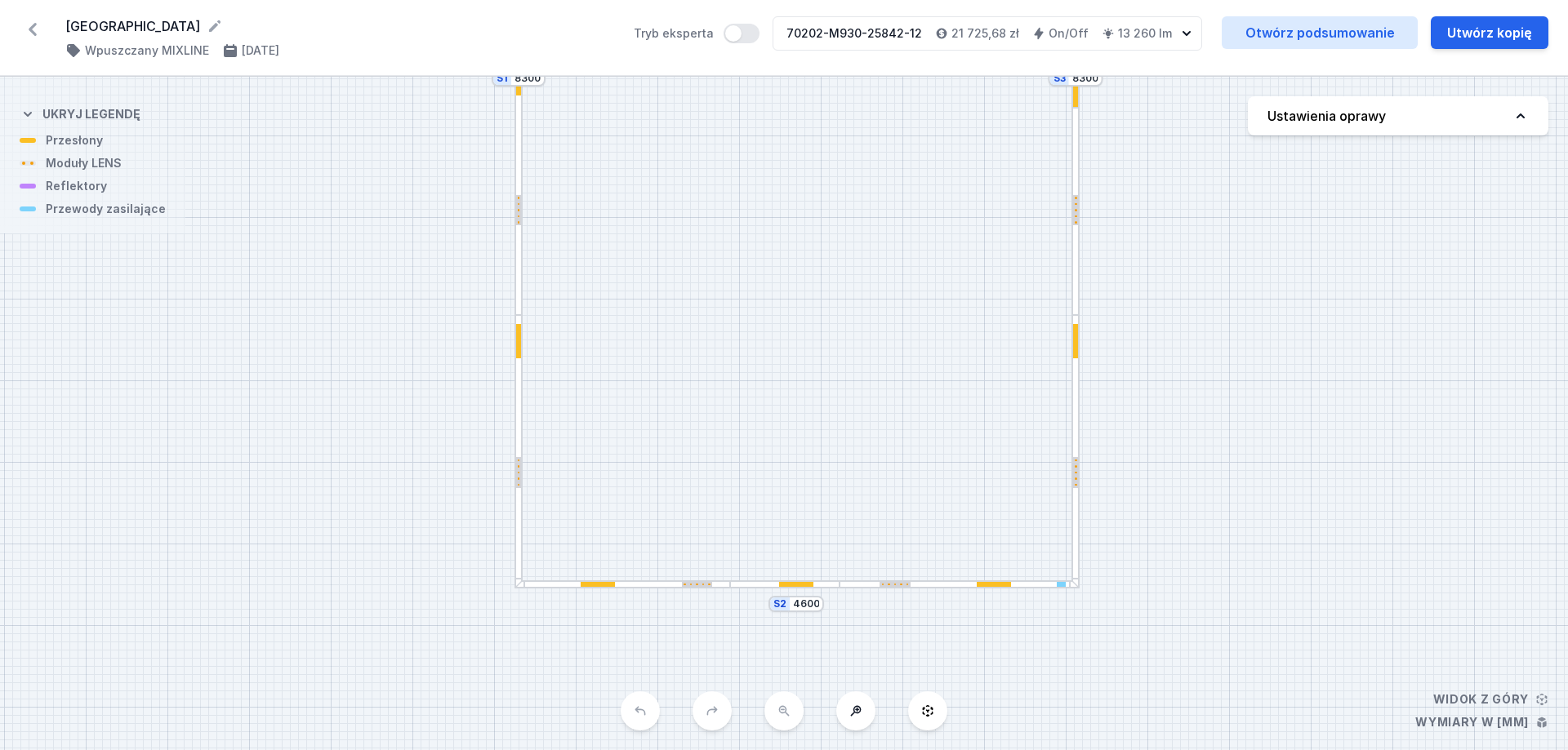
drag, startPoint x: 637, startPoint y: 195, endPoint x: 632, endPoint y: 186, distance: 10.3
click at [632, 187] on div "S4 4600 S3 8300 S2 4600 S1 8300" at bounding box center [784, 413] width 1568 height 673
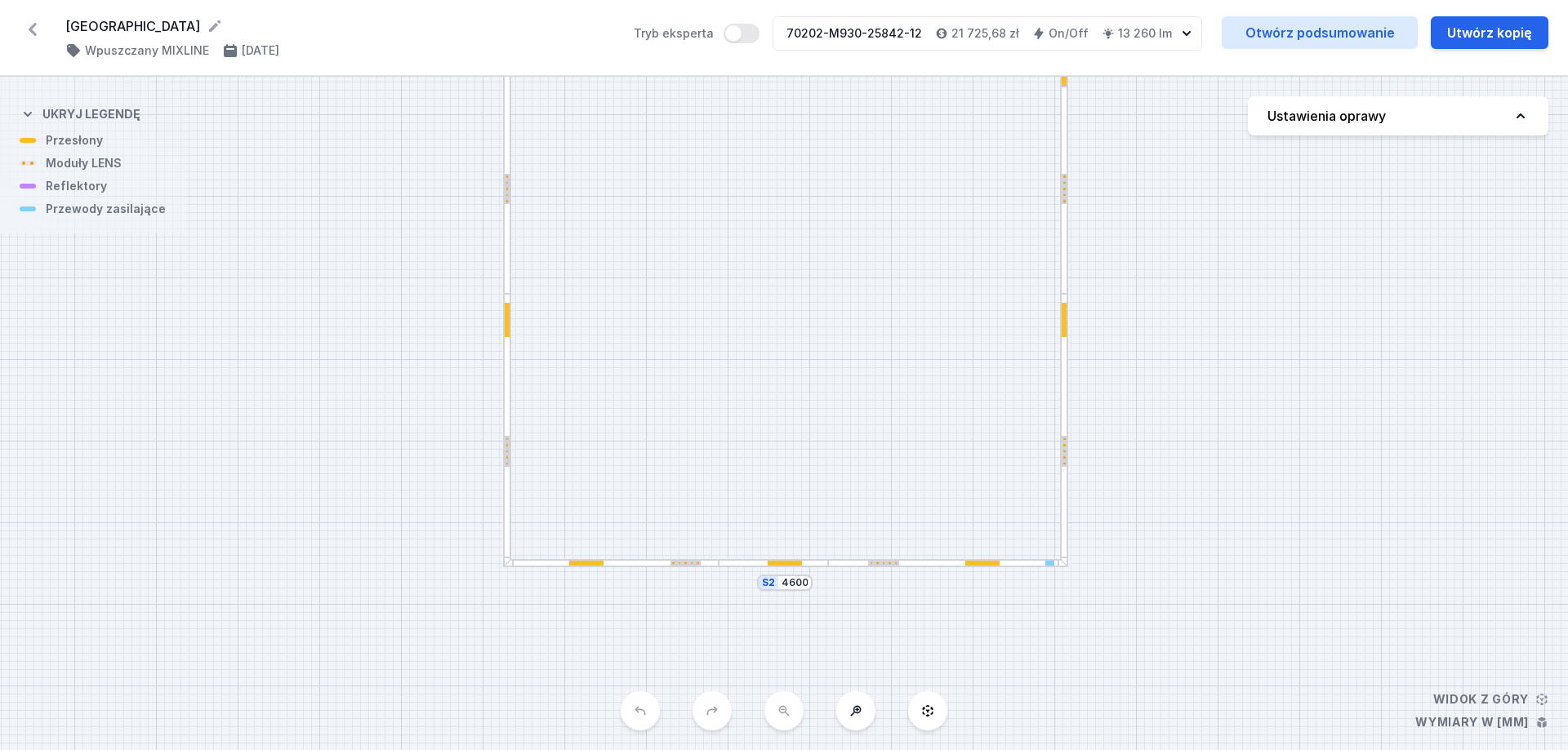
click at [590, 568] on div "S4 4600 S3 8300 S2 4600 S1 8300" at bounding box center [784, 413] width 1568 height 673
click at [589, 563] on div at bounding box center [586, 563] width 34 height 5
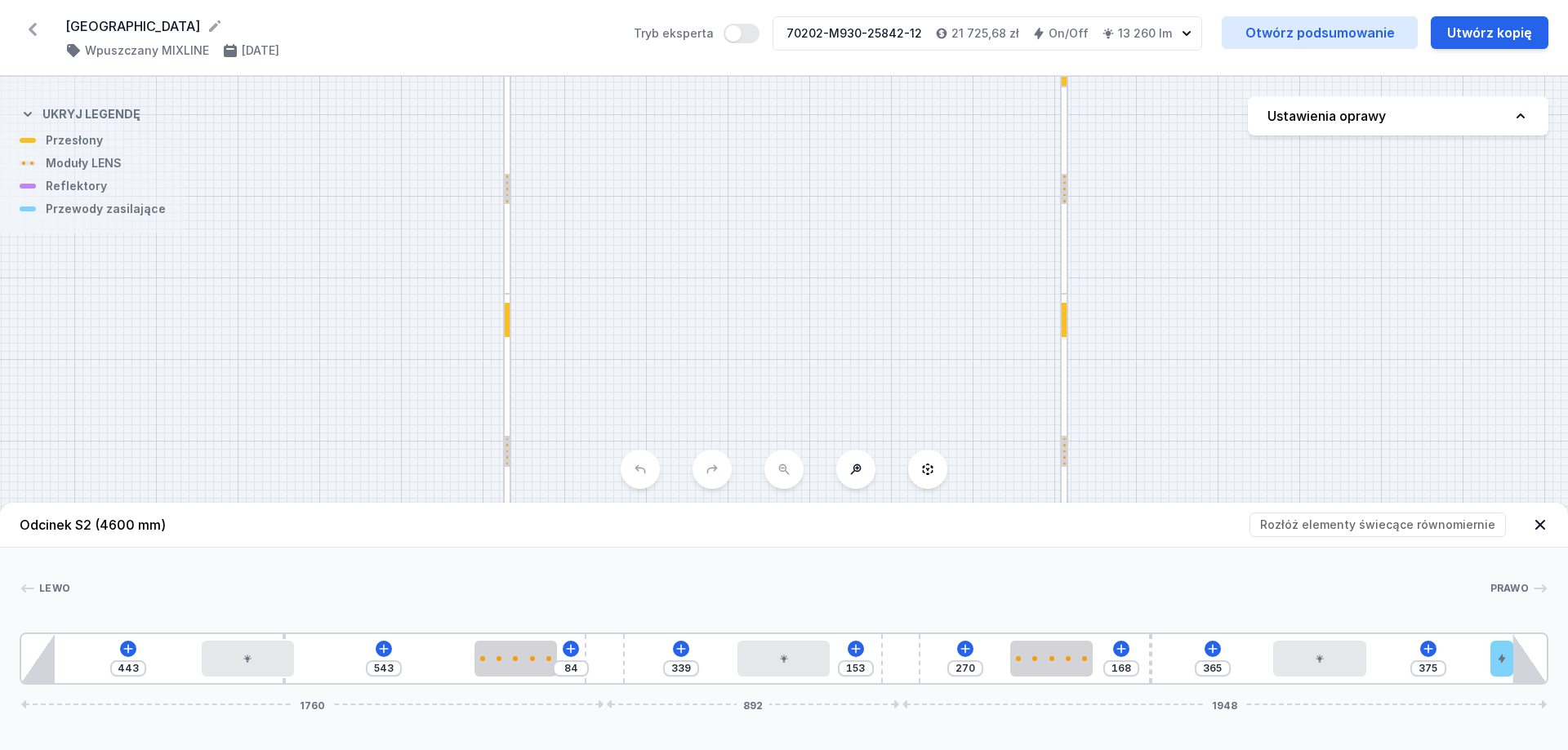
click at [507, 310] on div at bounding box center [506, 319] width 5 height 34
